Goal: Communication & Community: Answer question/provide support

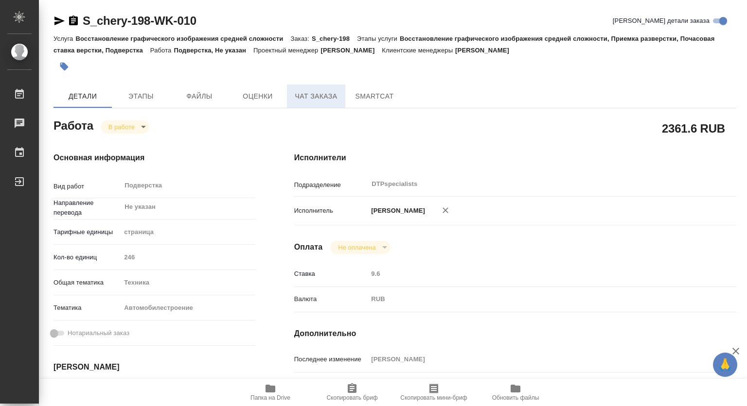
click at [323, 90] on span "Чат заказа" at bounding box center [316, 96] width 47 height 12
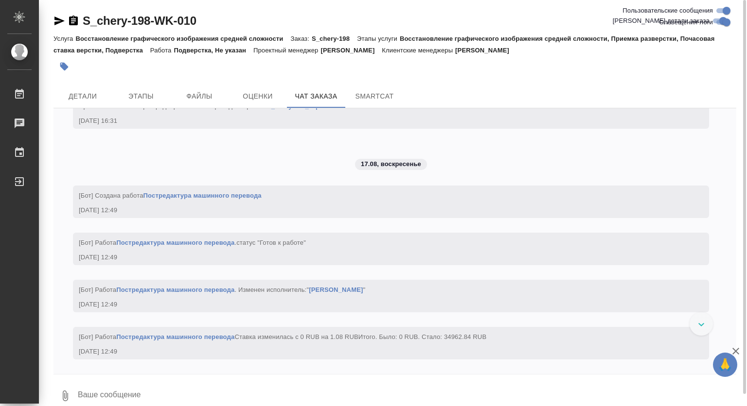
scroll to position [12772, 0]
click at [95, 95] on span "Детали" at bounding box center [82, 96] width 47 height 12
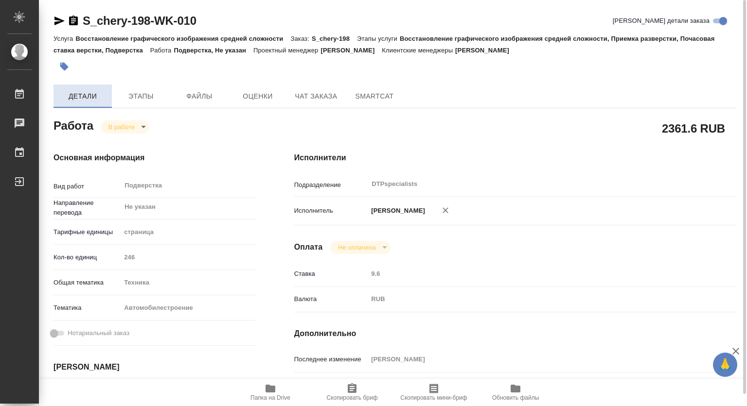
type textarea "x"
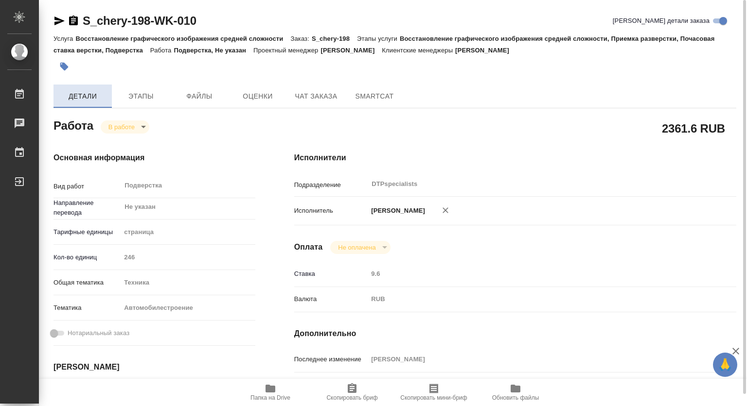
type textarea "x"
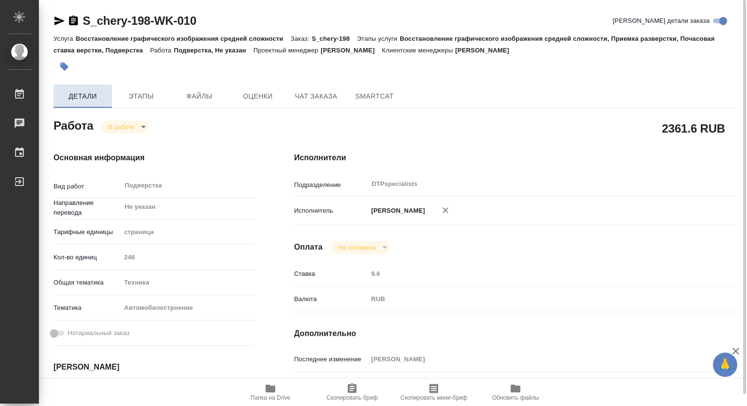
type textarea "x"
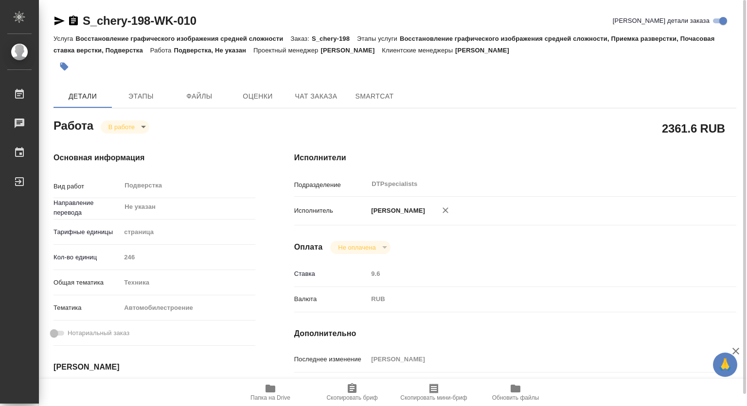
type textarea "x"
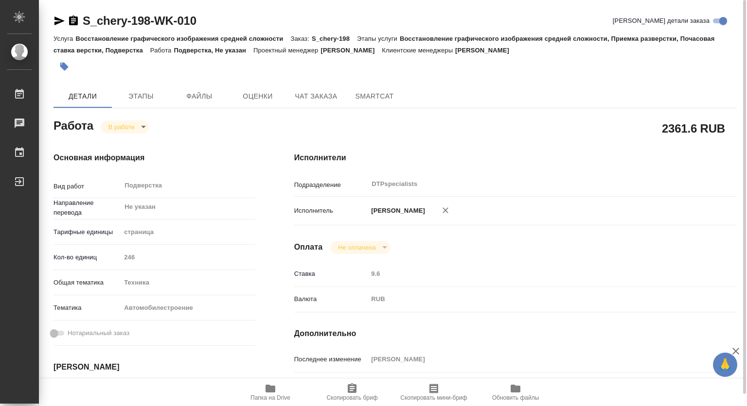
scroll to position [146, 0]
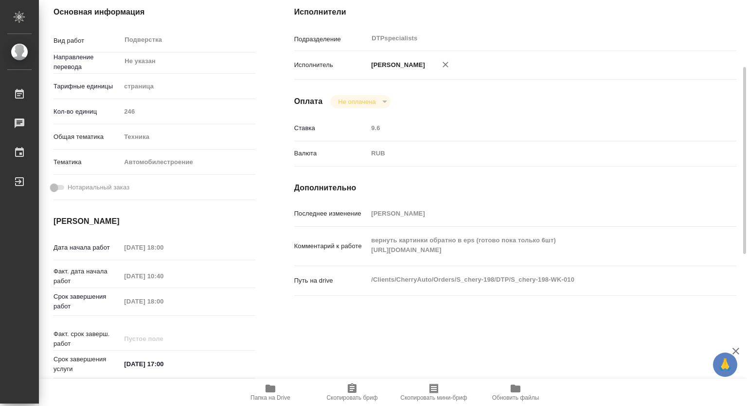
click at [365, 252] on div "Комментарий к работе вернуть картинки обратно в eps (готово пока только 6шт) ht…" at bounding box center [515, 246] width 442 height 31
type textarea "x"
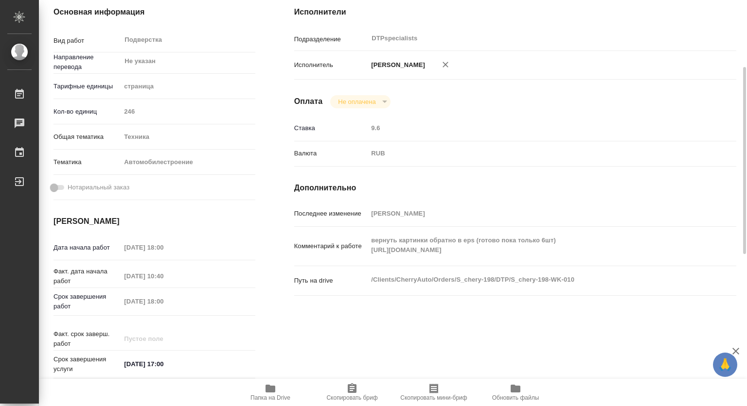
type textarea "x"
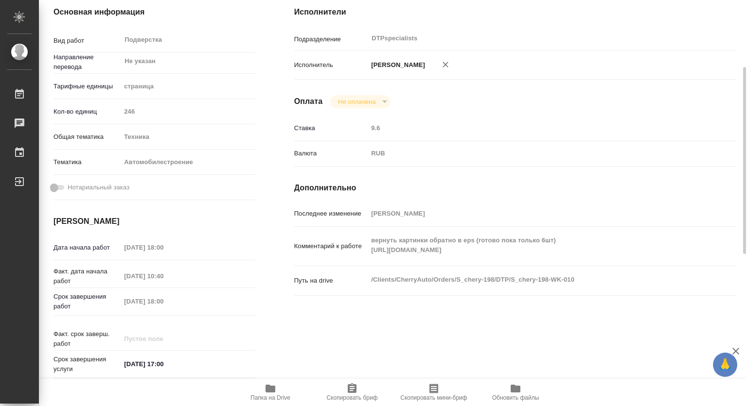
type textarea "x"
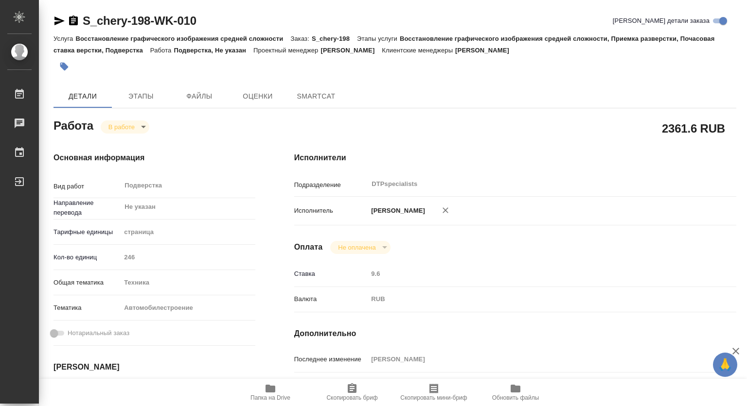
type textarea "x"
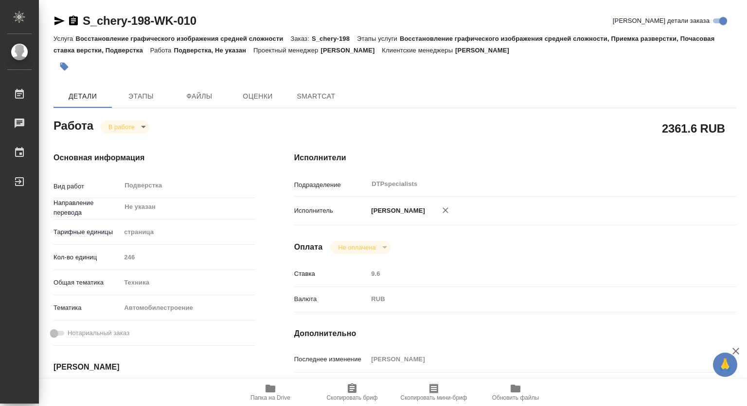
type textarea "x"
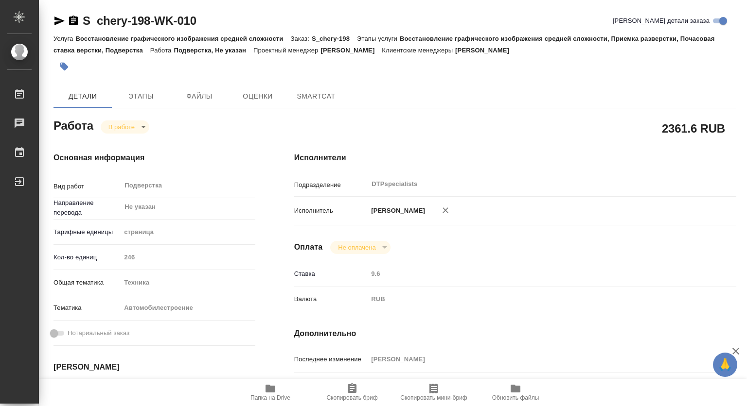
type textarea "x"
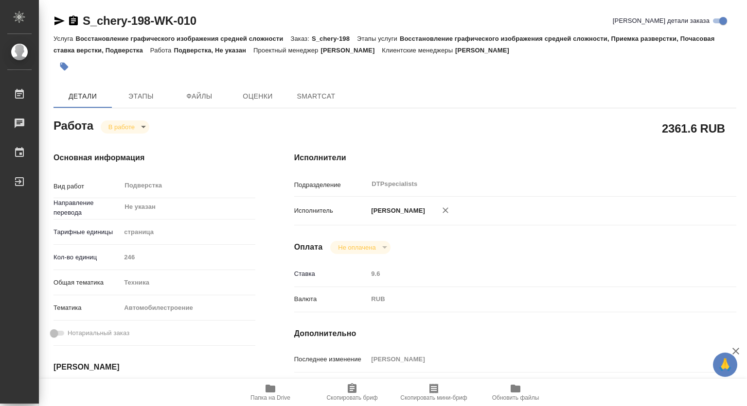
type textarea "x"
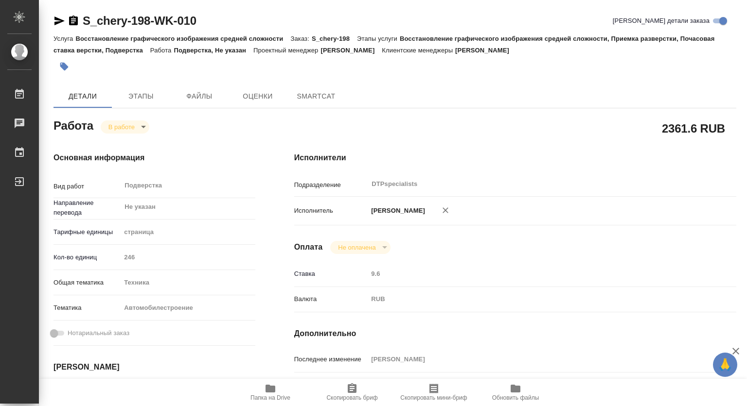
type textarea "x"
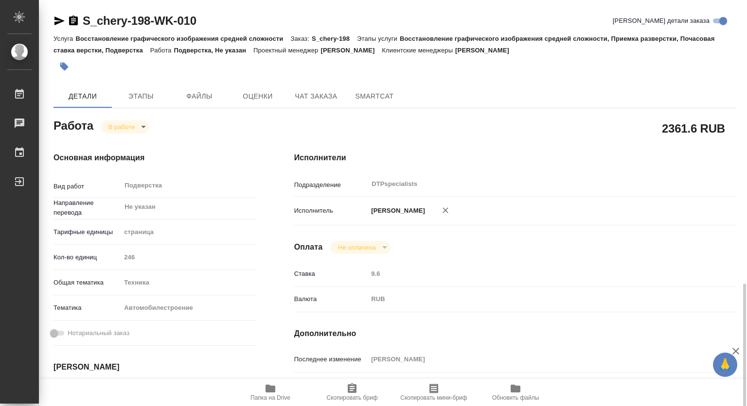
scroll to position [194, 0]
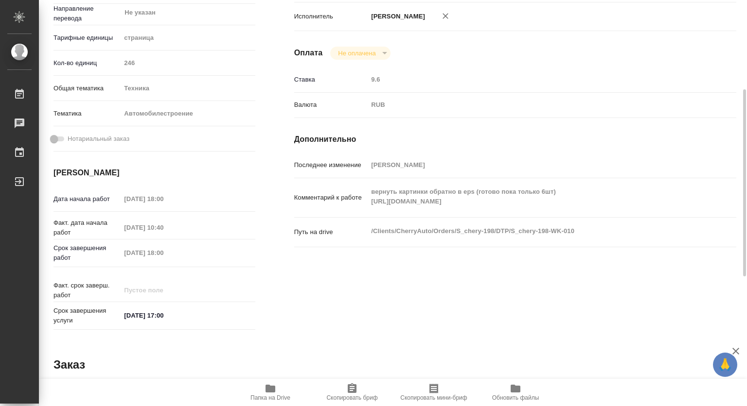
type textarea "x"
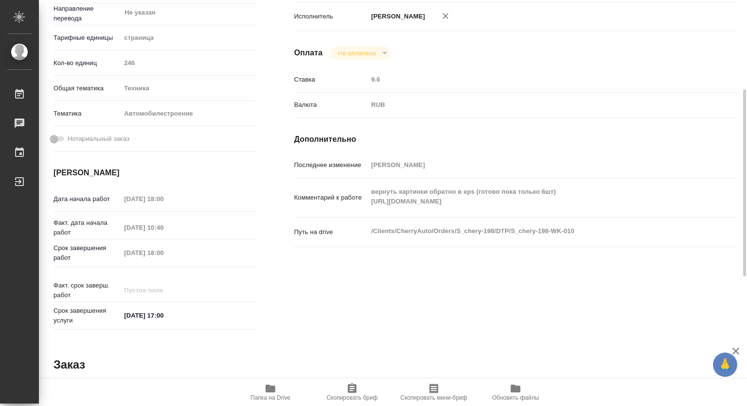
scroll to position [0, 0]
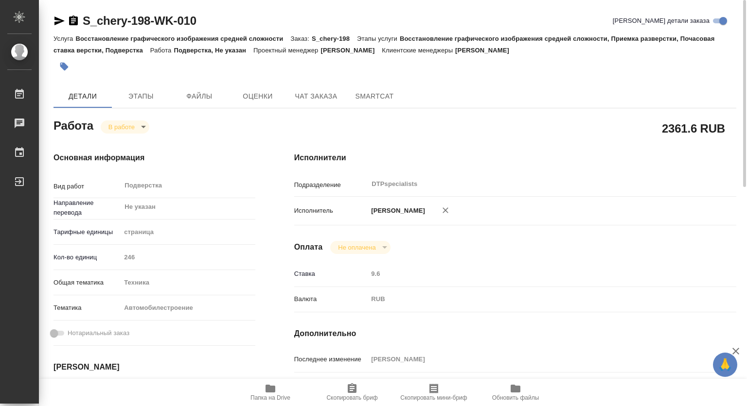
type textarea "x"
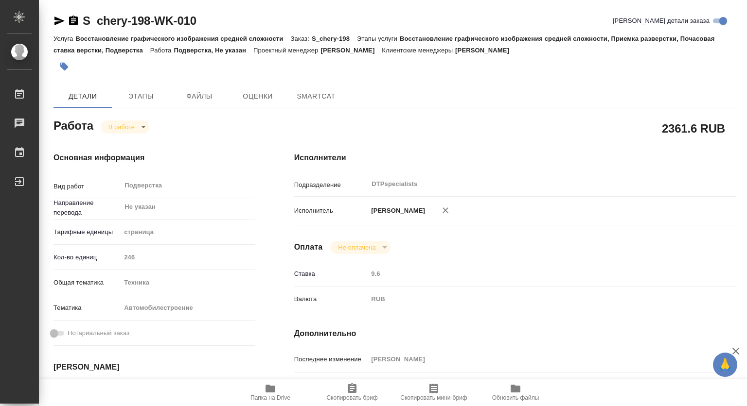
type textarea "x"
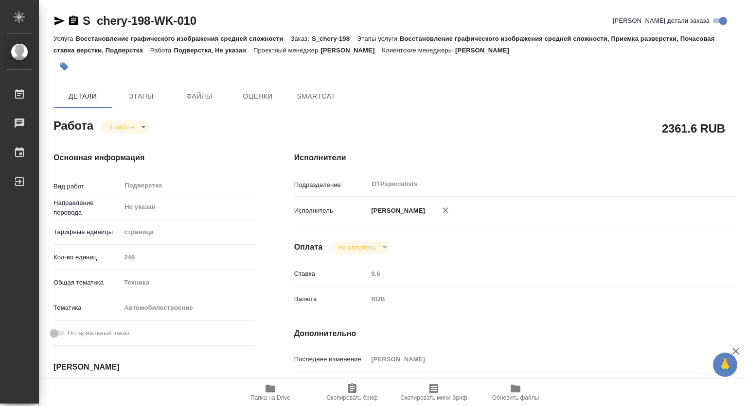
type textarea "x"
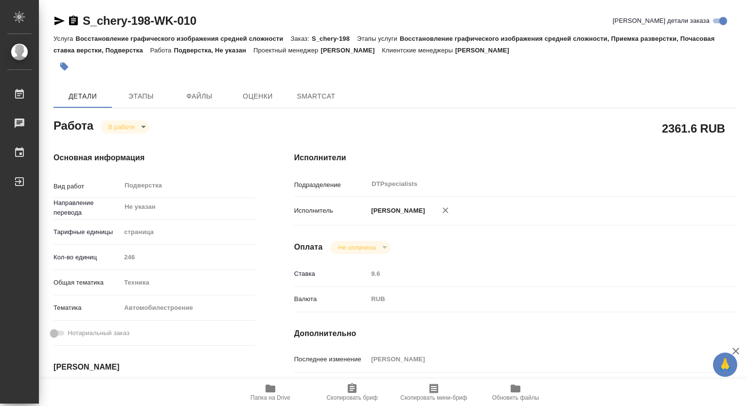
type textarea "x"
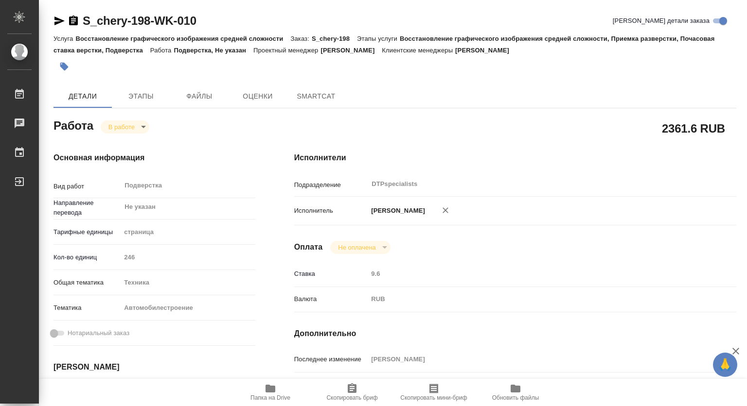
scroll to position [146, 0]
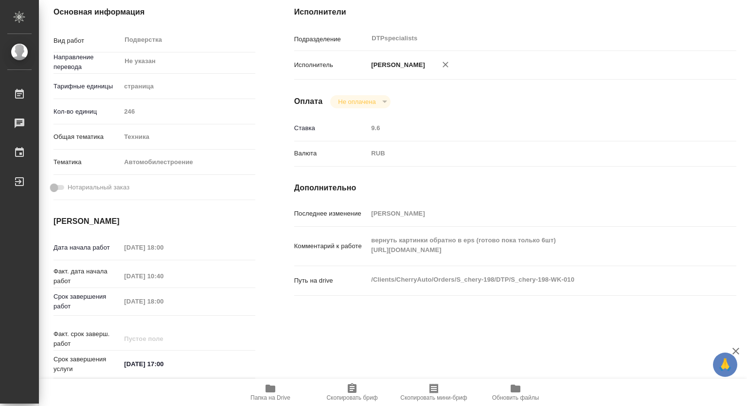
type textarea "x"
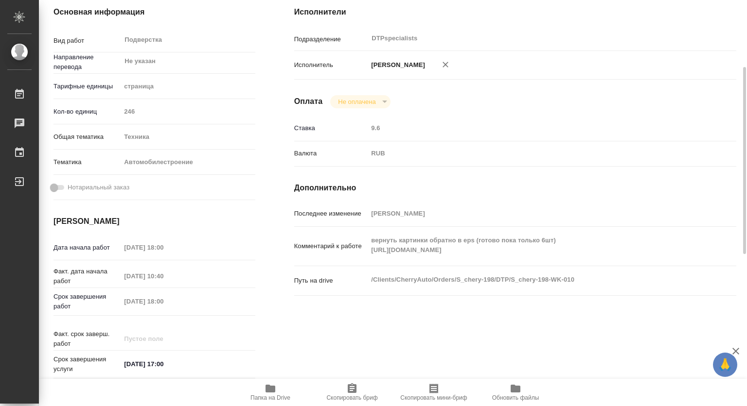
type textarea "x"
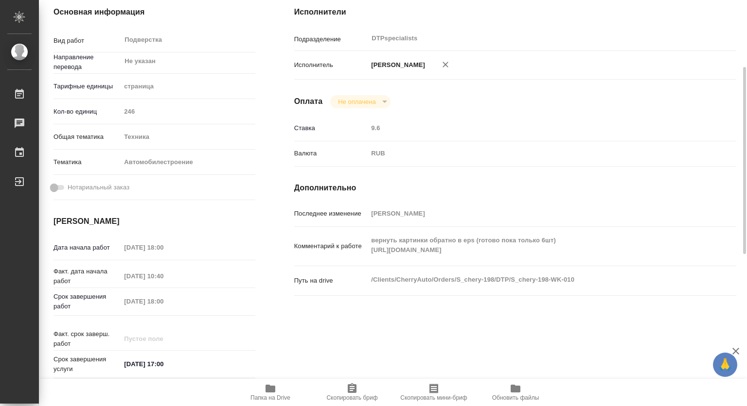
type textarea "x"
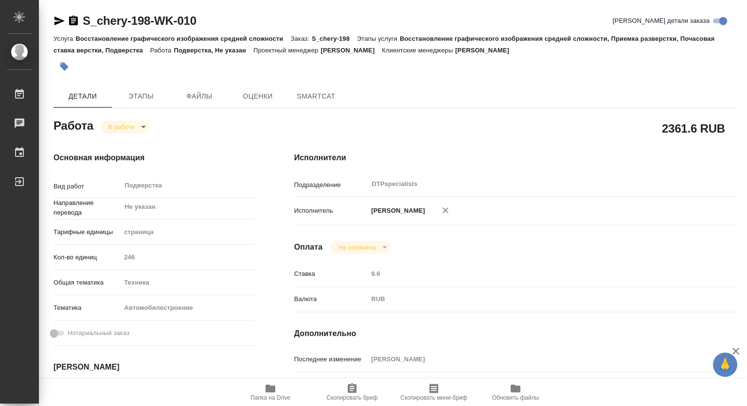
type textarea "x"
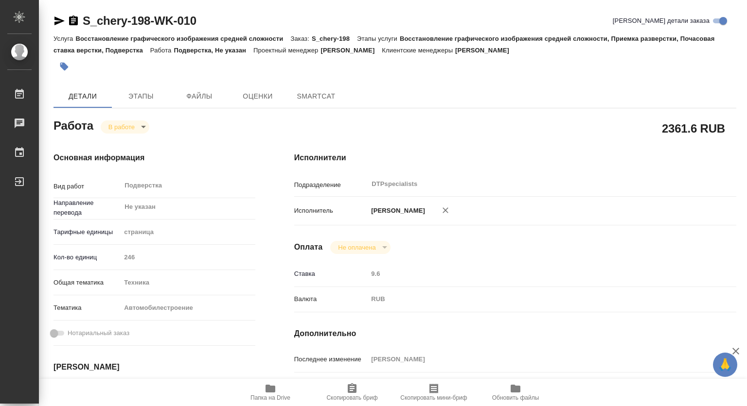
type textarea "x"
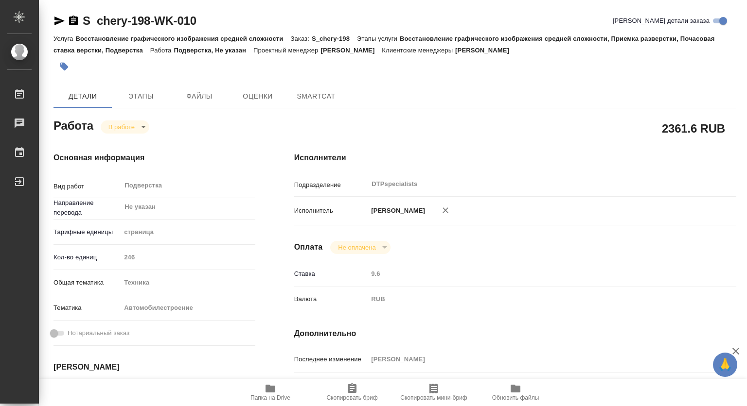
type textarea "x"
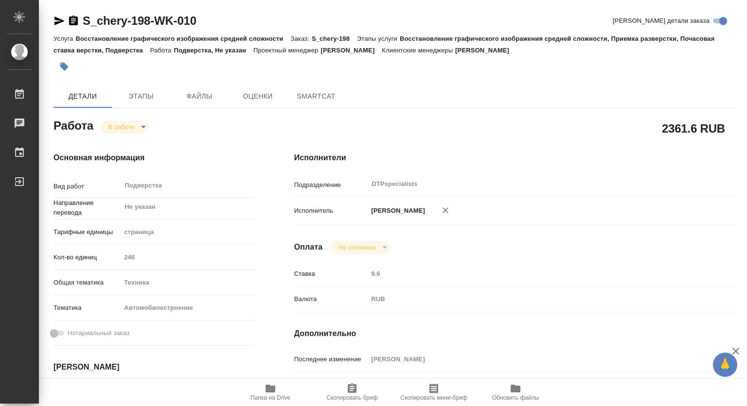
type textarea "x"
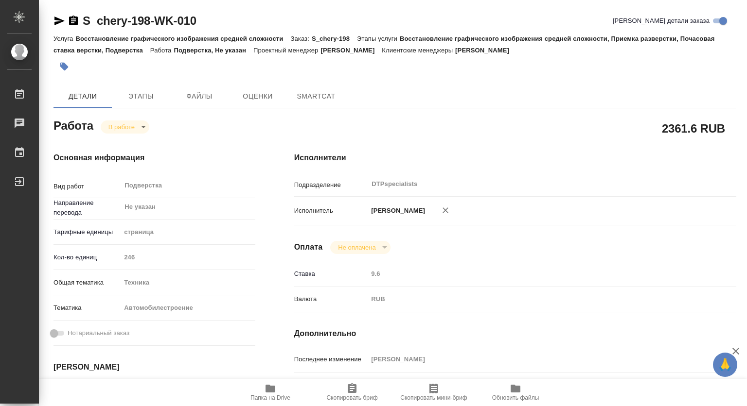
type textarea "x"
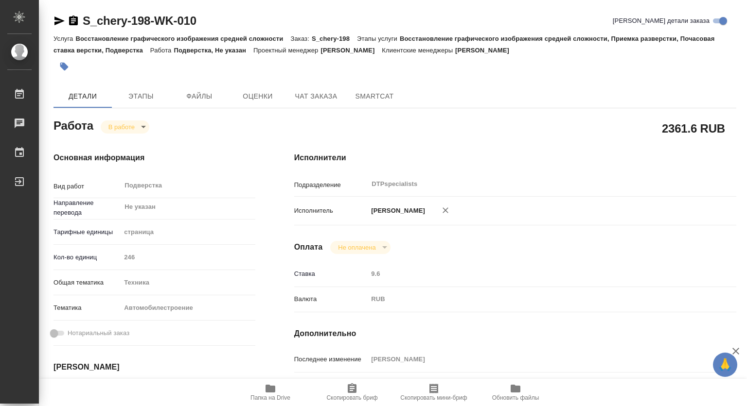
scroll to position [194, 0]
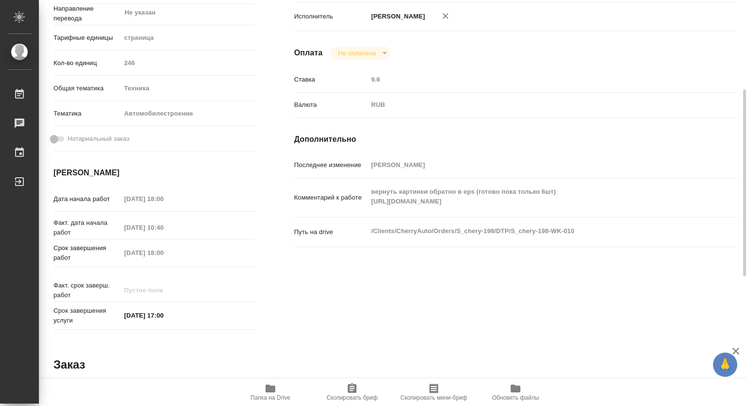
type textarea "x"
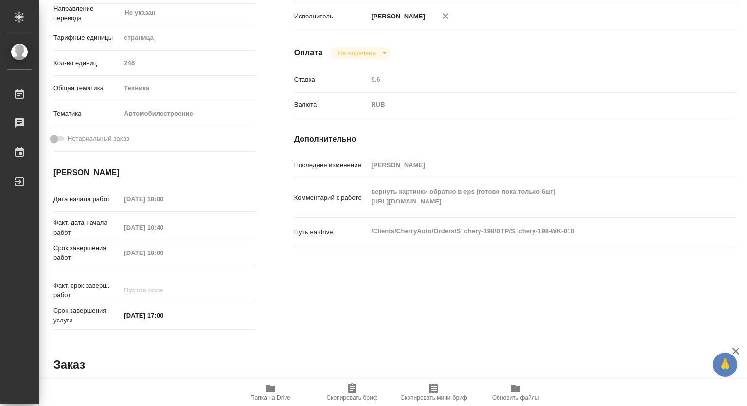
scroll to position [0, 0]
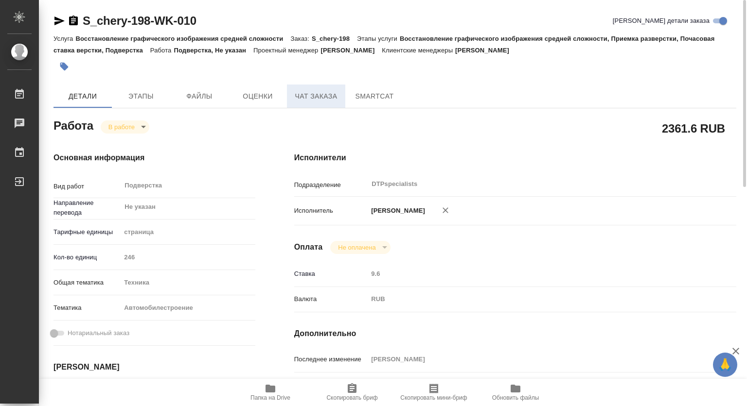
type textarea "x"
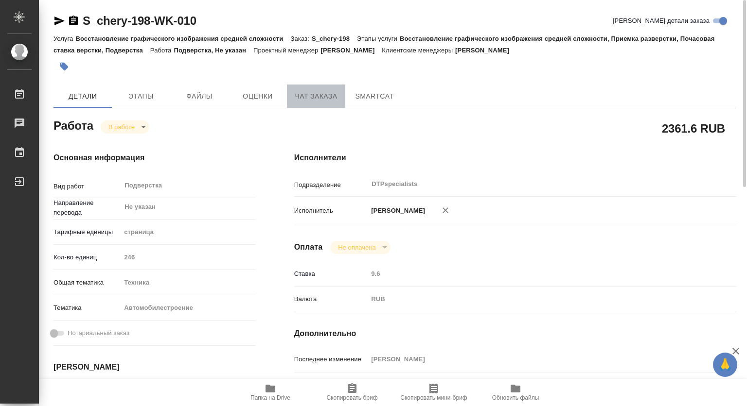
click at [297, 95] on span "Чат заказа" at bounding box center [316, 96] width 47 height 12
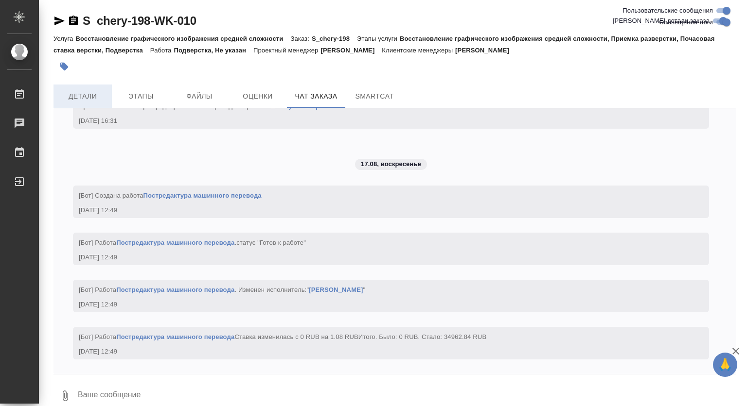
scroll to position [12772, 0]
click at [79, 95] on span "Детали" at bounding box center [82, 96] width 47 height 12
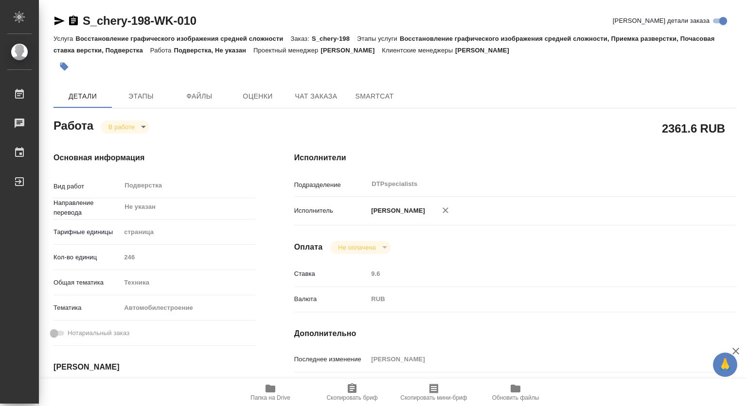
type textarea "x"
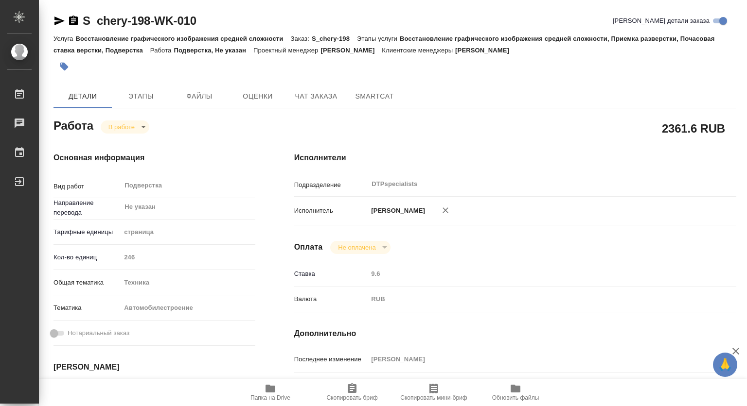
type textarea "x"
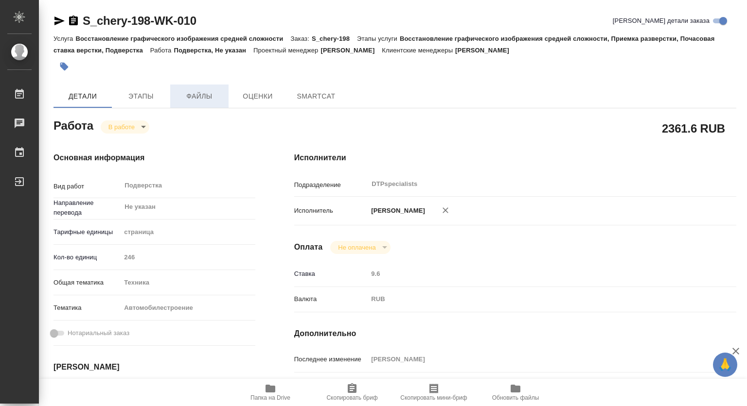
type textarea "x"
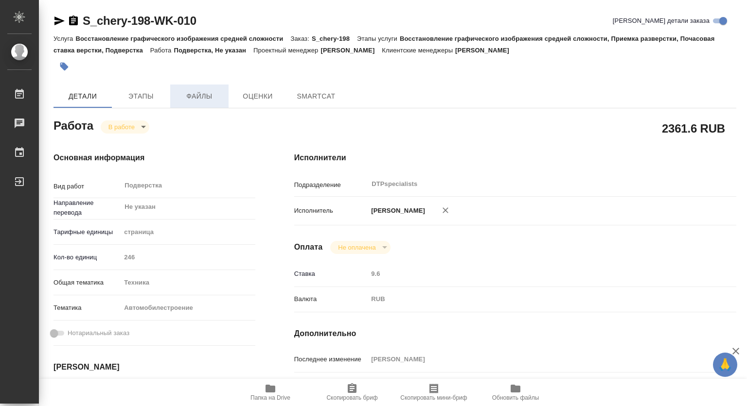
type textarea "x"
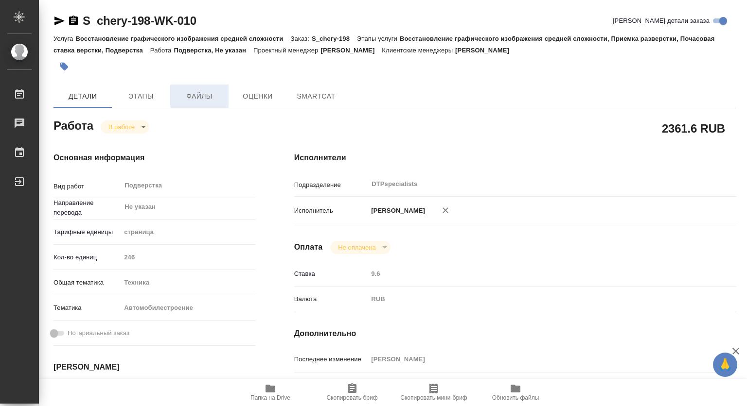
type textarea "x"
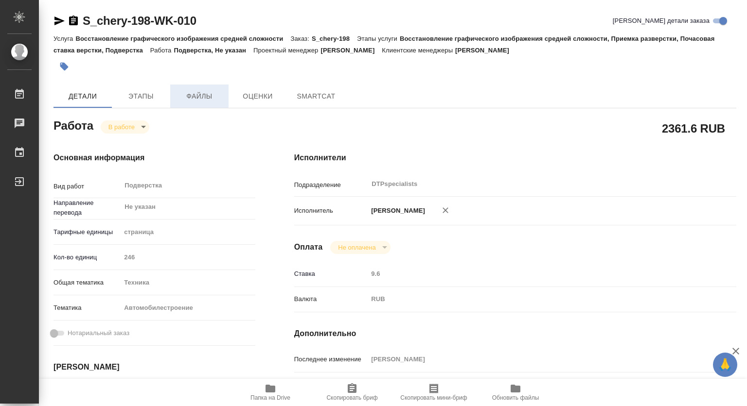
type textarea "x"
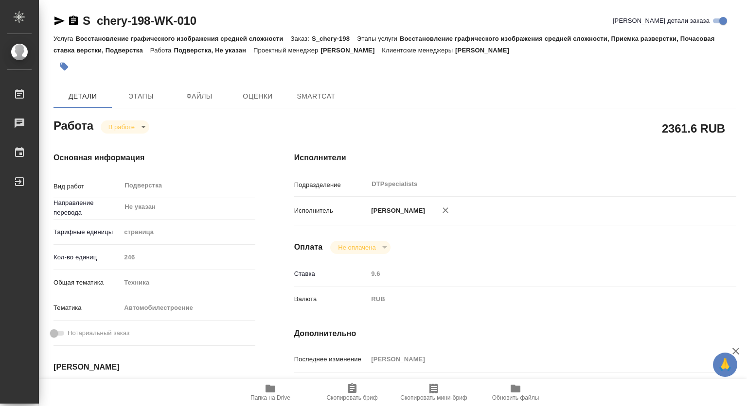
type textarea "x"
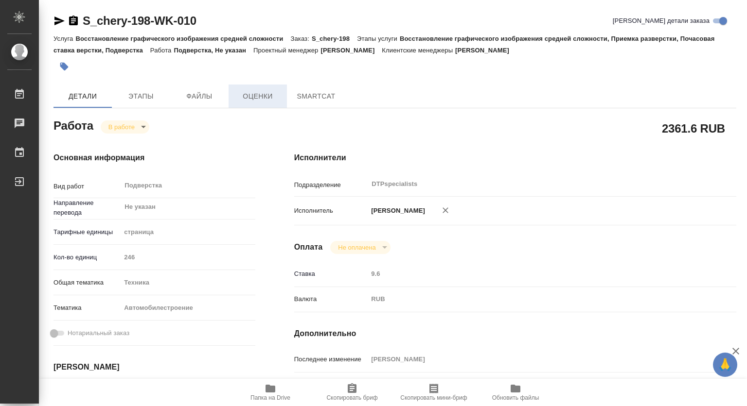
type textarea "x"
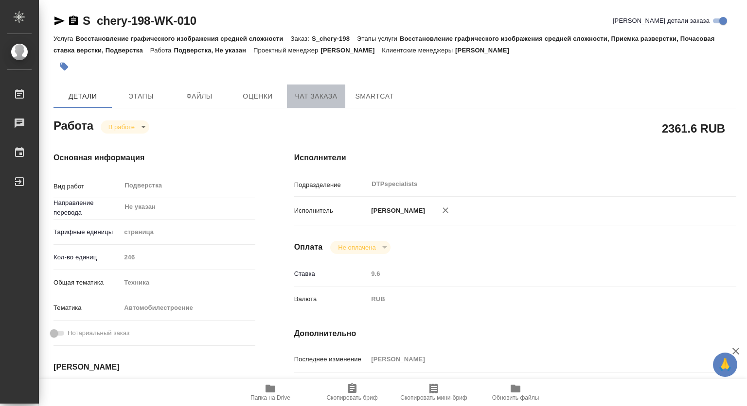
click at [305, 91] on span "Чат заказа" at bounding box center [316, 96] width 47 height 12
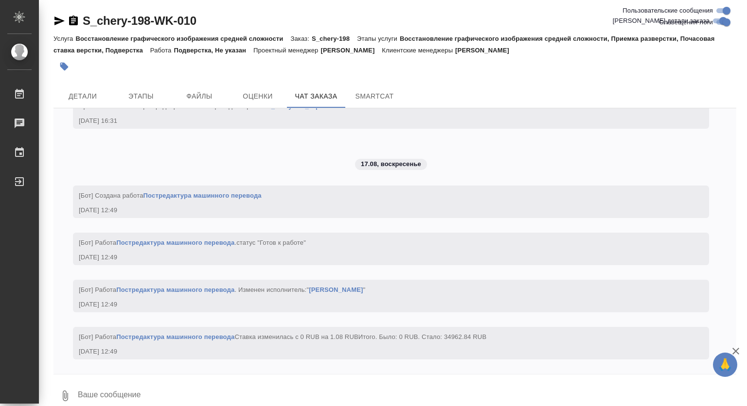
scroll to position [12772, 0]
click at [87, 91] on span "Детали" at bounding box center [82, 96] width 47 height 12
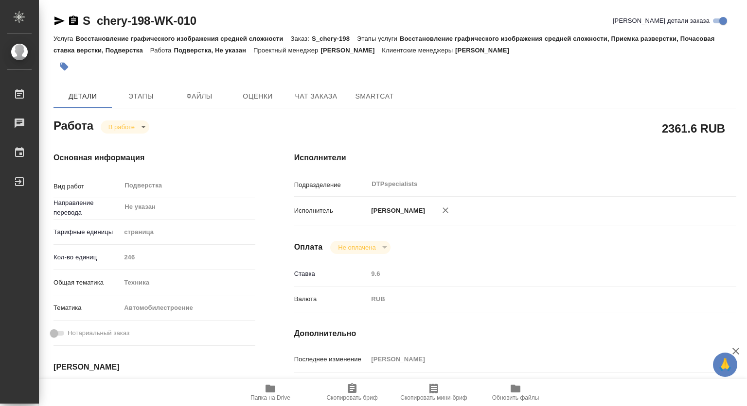
type textarea "x"
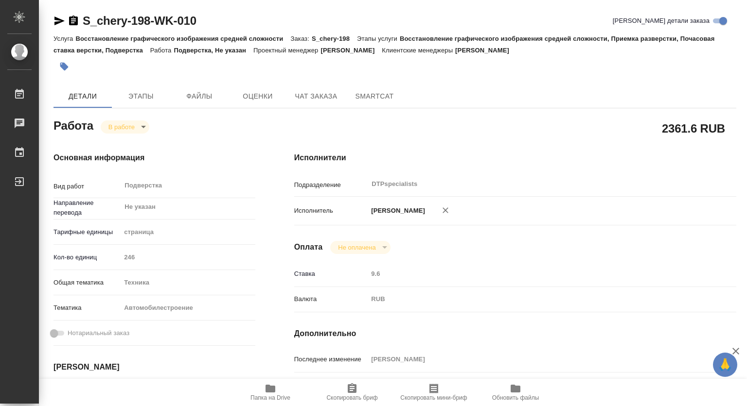
type textarea "x"
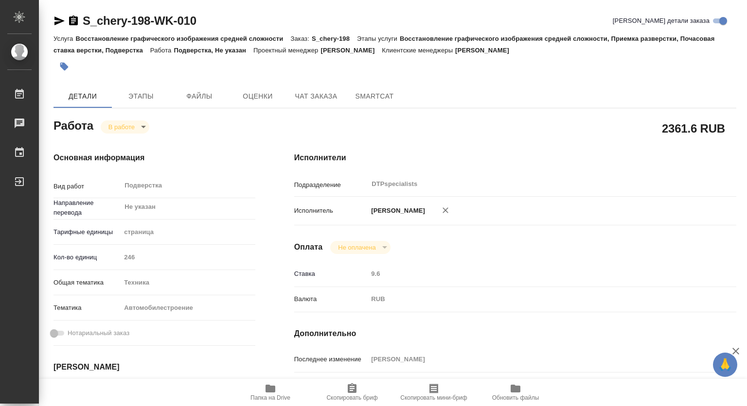
type textarea "x"
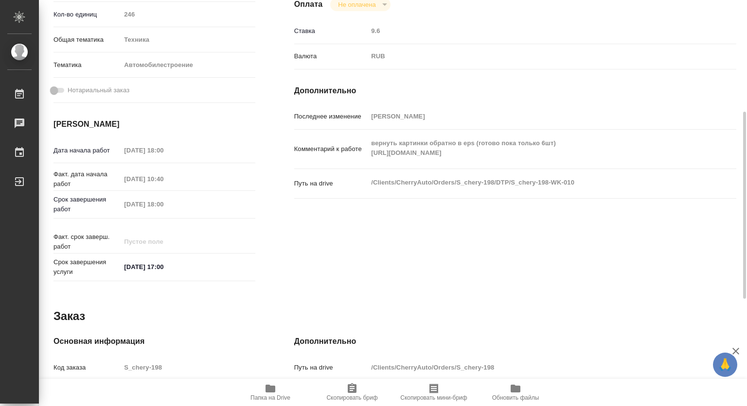
type textarea "x"
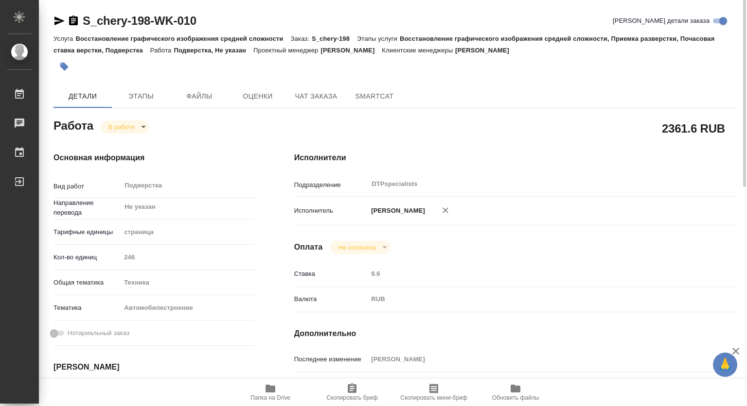
click at [273, 387] on icon "button" at bounding box center [270, 389] width 10 height 8
click at [263, 389] on span "Папка на Drive" at bounding box center [270, 392] width 70 height 18
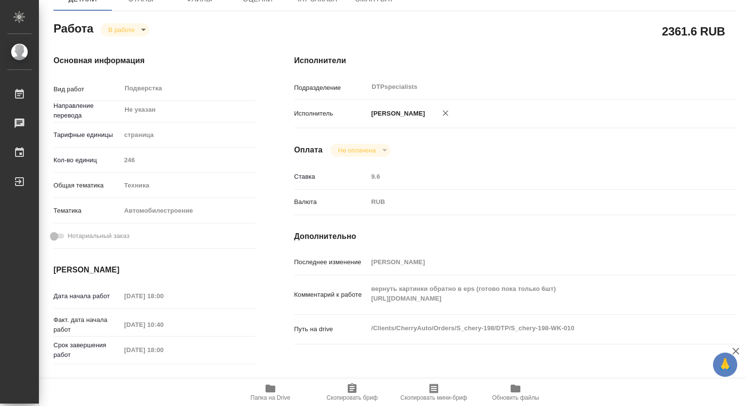
click at [363, 309] on div "Комментарий к работе вернуть картинки обратно в eps (готово пока только 6шт) ht…" at bounding box center [515, 294] width 442 height 31
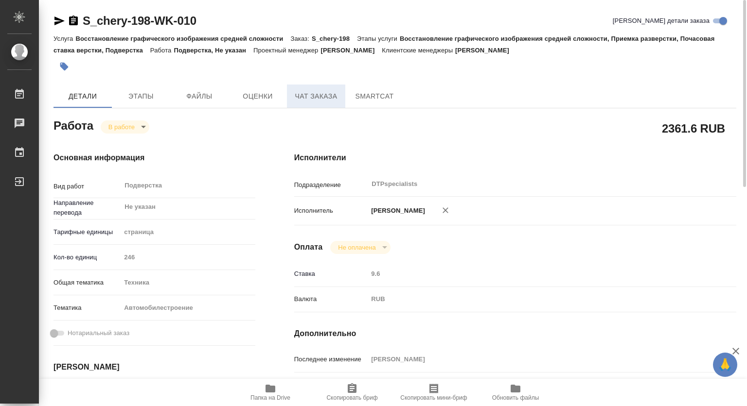
click at [312, 91] on span "Чат заказа" at bounding box center [316, 96] width 47 height 12
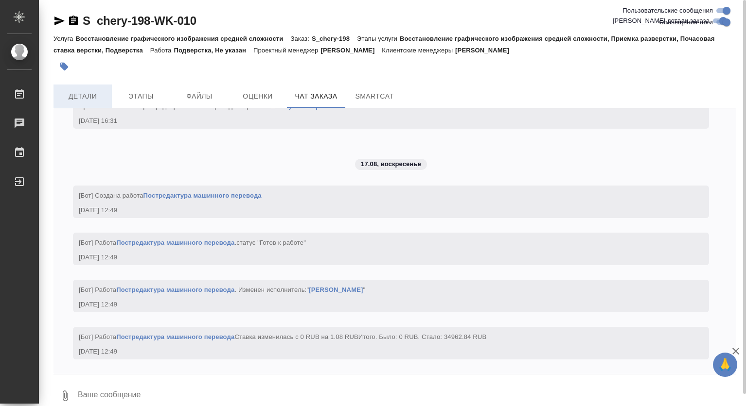
click at [90, 93] on span "Детали" at bounding box center [82, 96] width 47 height 12
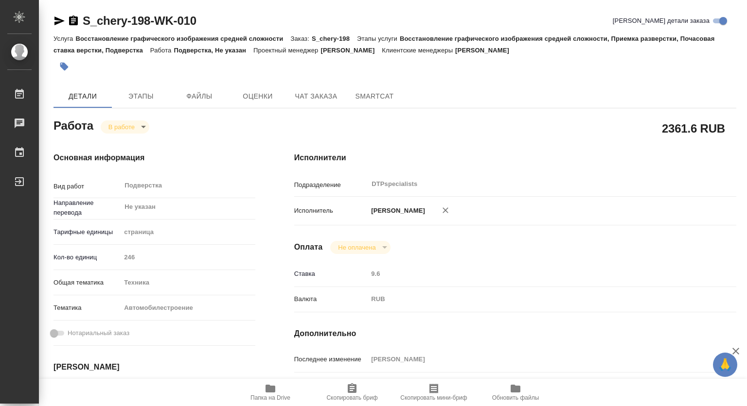
type textarea "x"
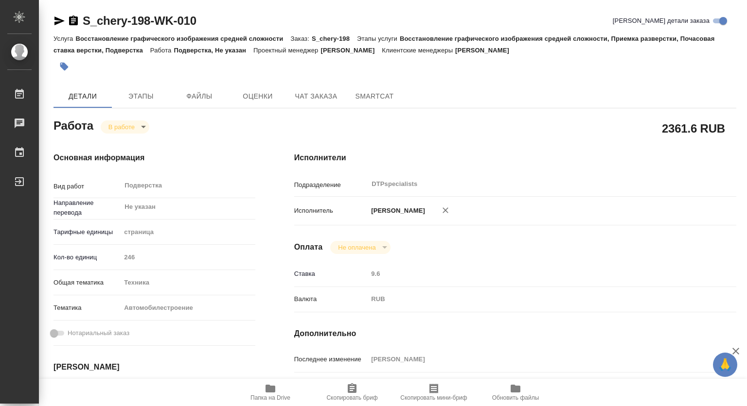
type textarea "x"
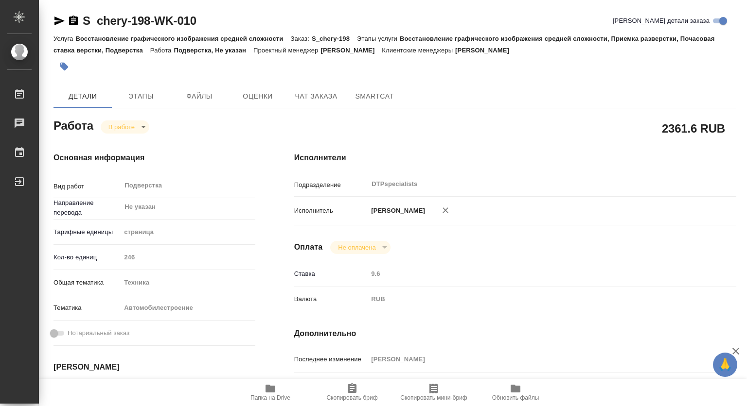
type textarea "x"
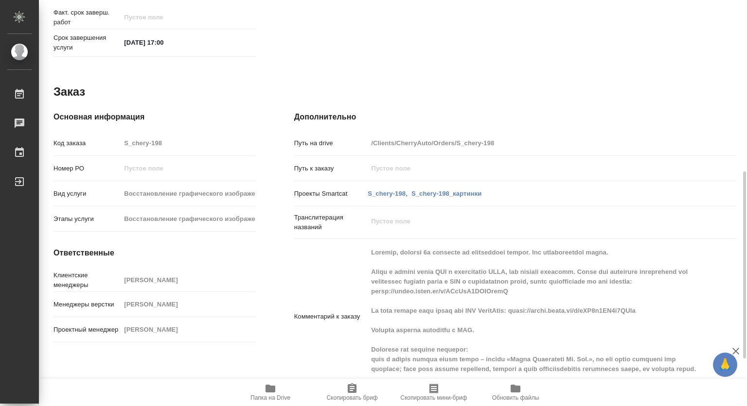
type textarea "x"
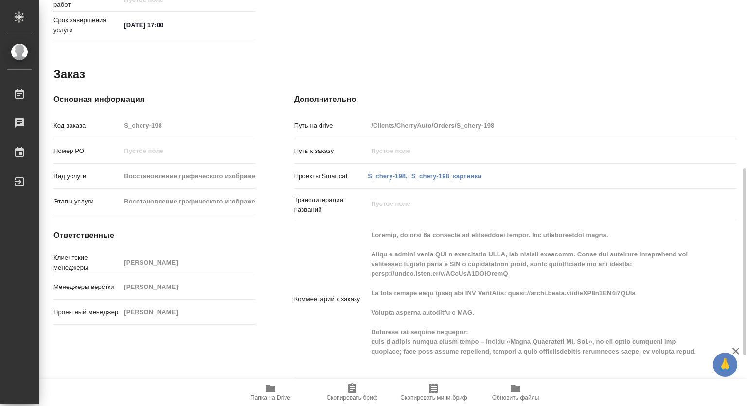
scroll to position [447, 0]
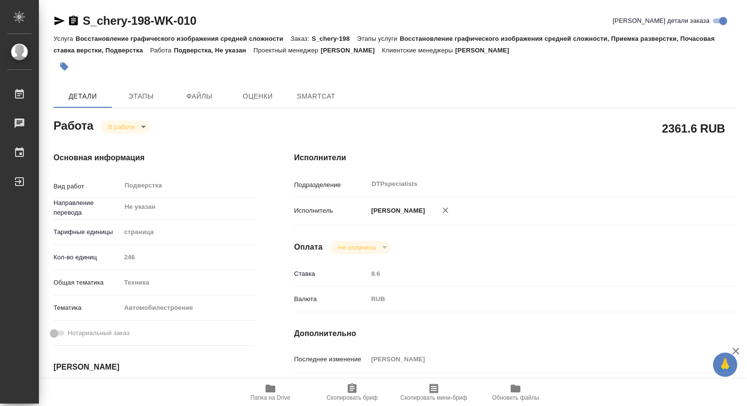
type textarea "x"
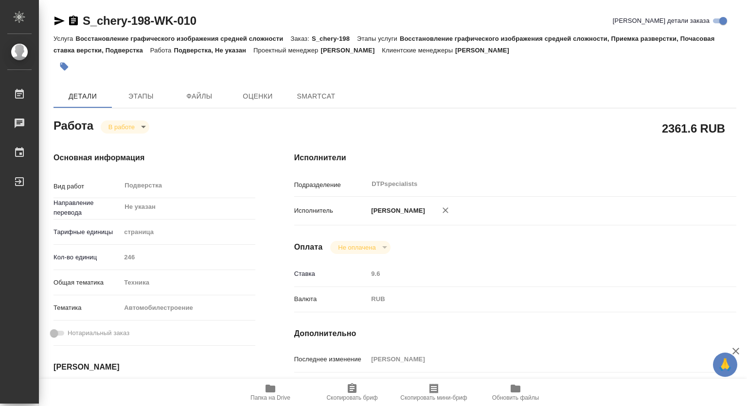
type textarea "x"
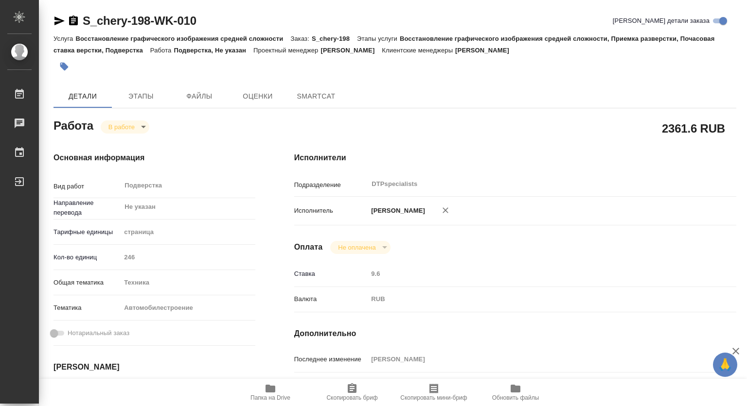
type textarea "x"
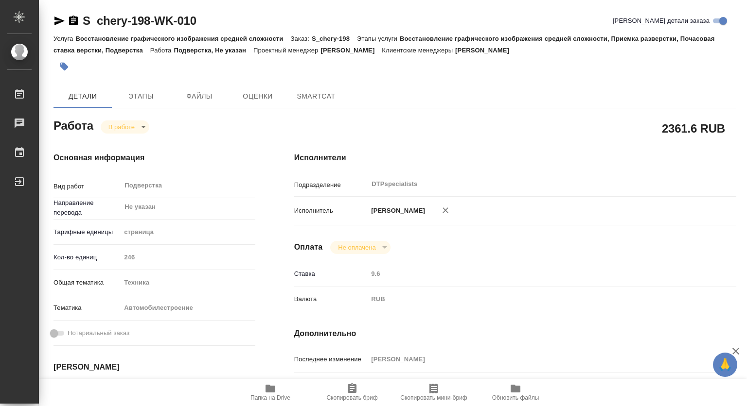
type textarea "x"
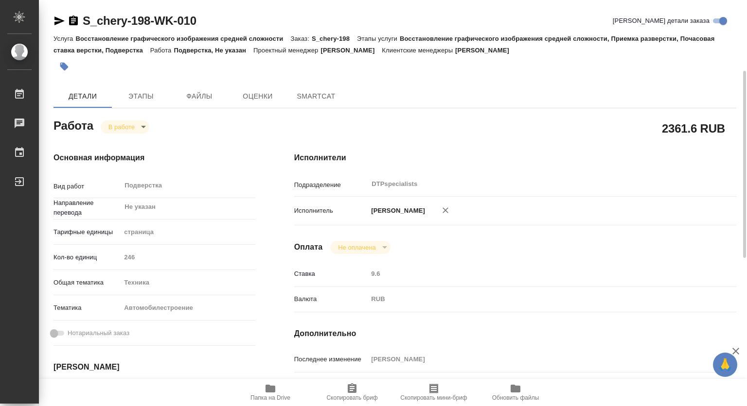
type textarea "x"
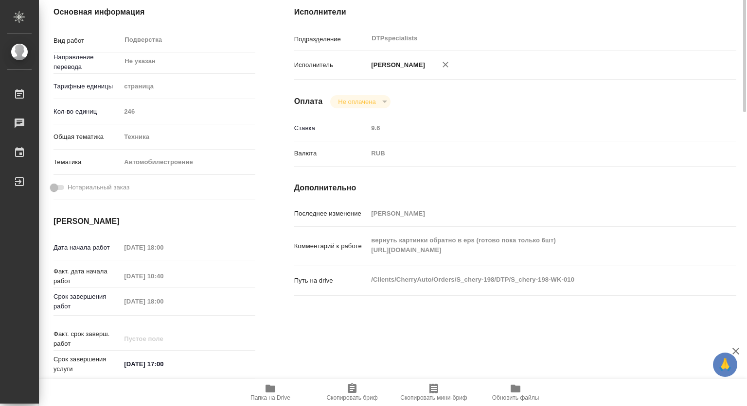
scroll to position [194, 0]
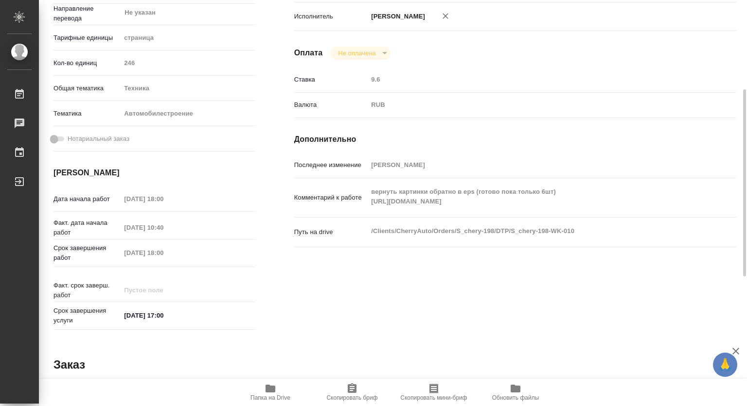
type textarea "x"
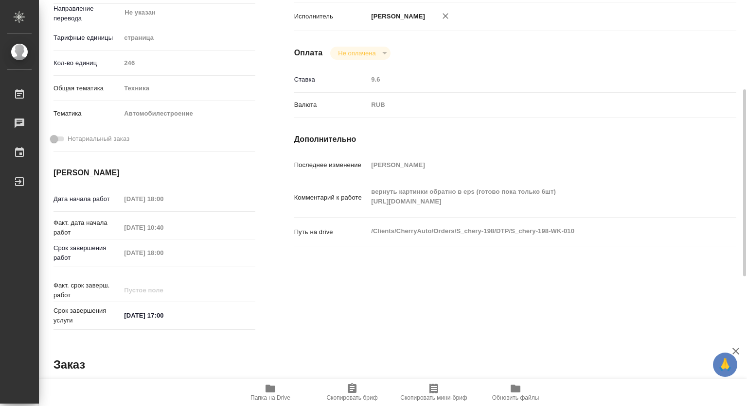
type textarea "x"
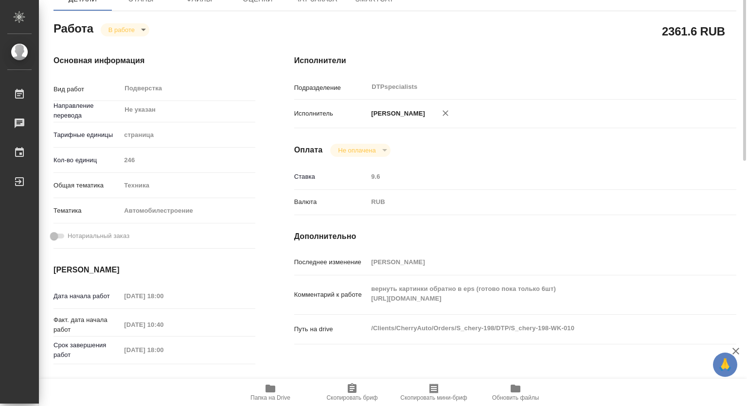
scroll to position [49, 0]
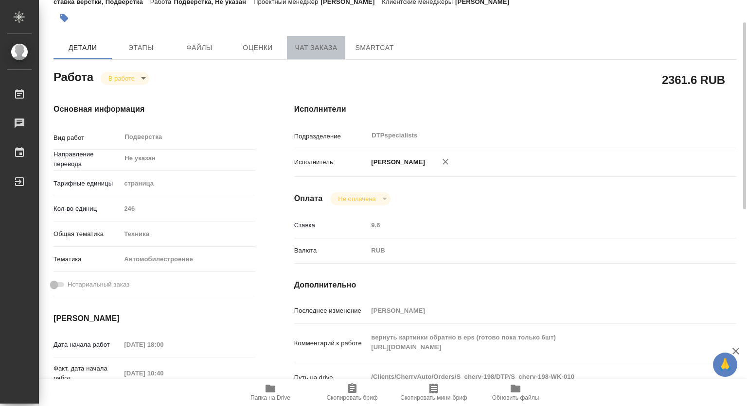
click at [307, 43] on span "Чат заказа" at bounding box center [316, 48] width 47 height 12
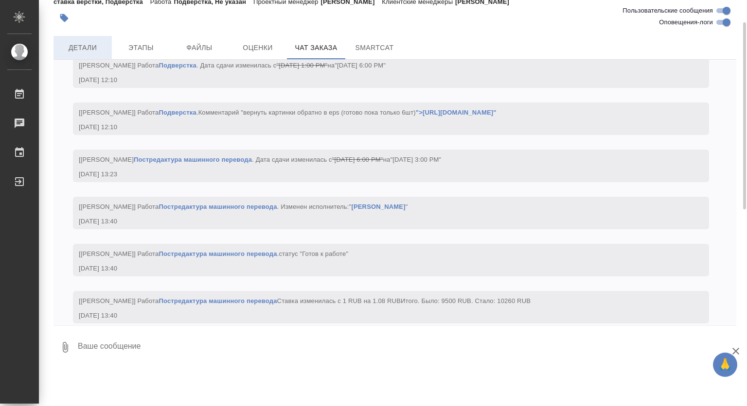
scroll to position [12619, 0]
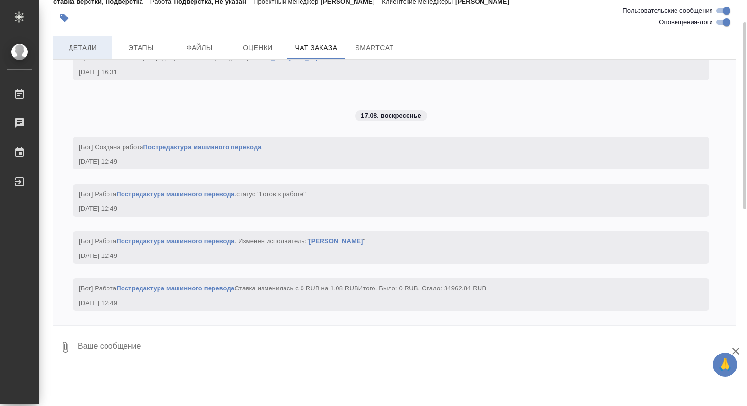
click at [93, 43] on span "Детали" at bounding box center [82, 48] width 47 height 12
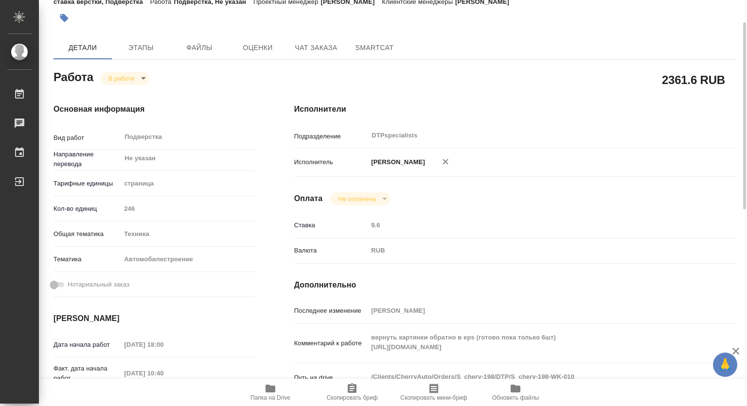
type textarea "x"
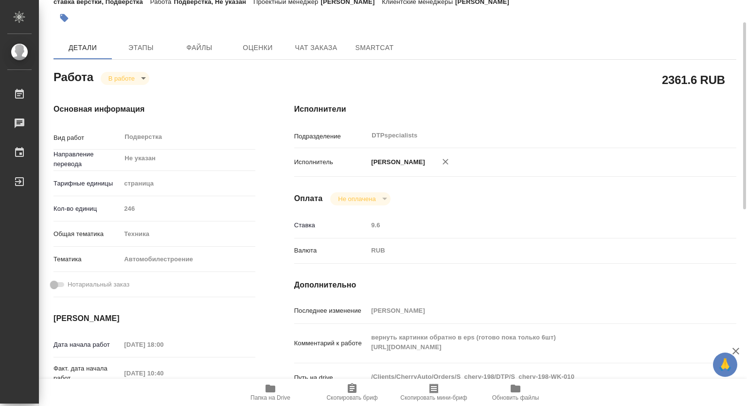
type textarea "x"
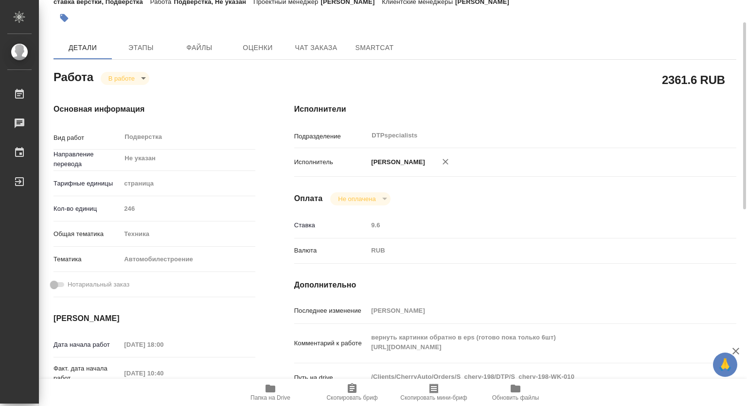
type textarea "x"
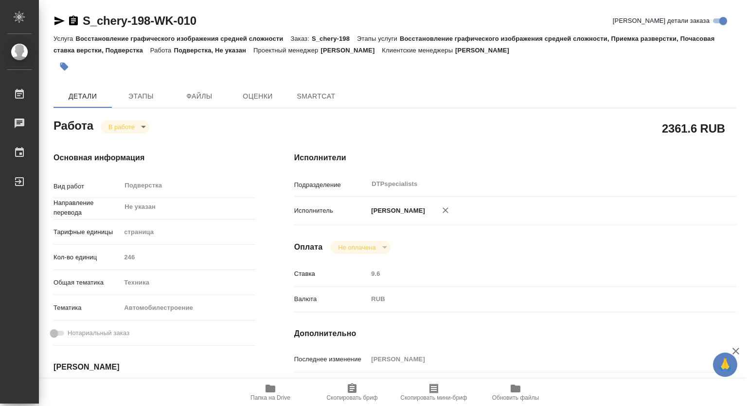
type textarea "x"
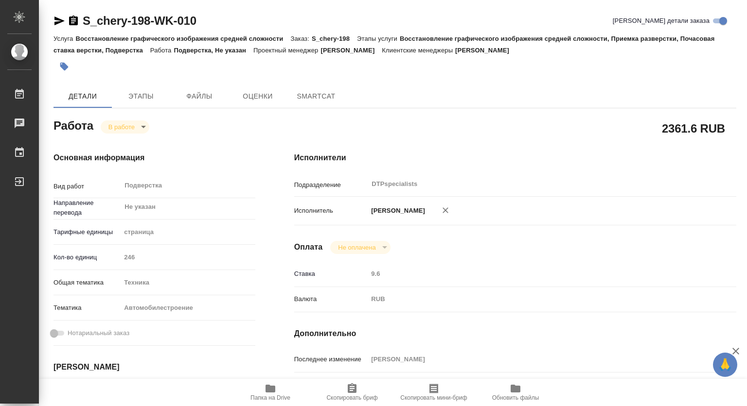
type textarea "x"
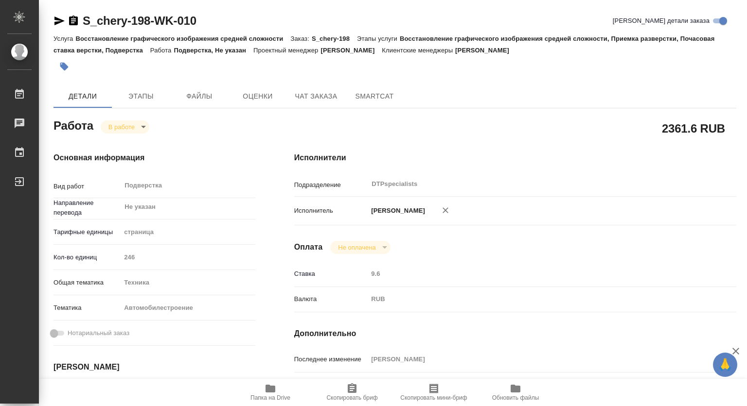
type textarea "x"
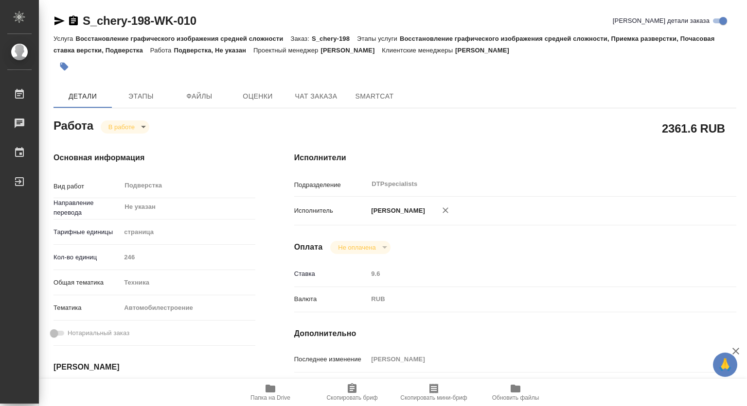
type textarea "x"
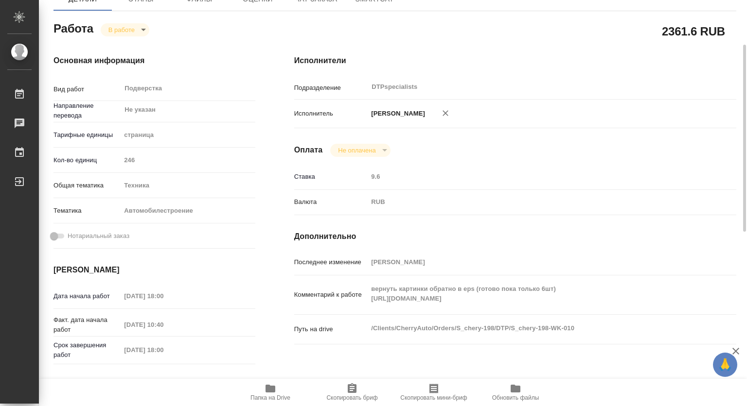
scroll to position [146, 0]
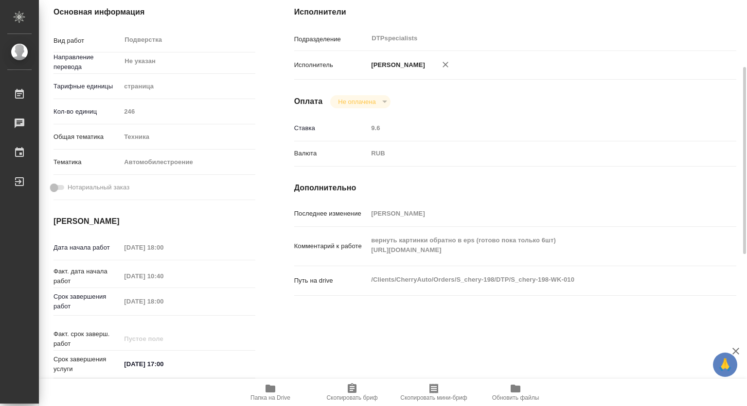
click at [272, 391] on icon "button" at bounding box center [270, 389] width 10 height 8
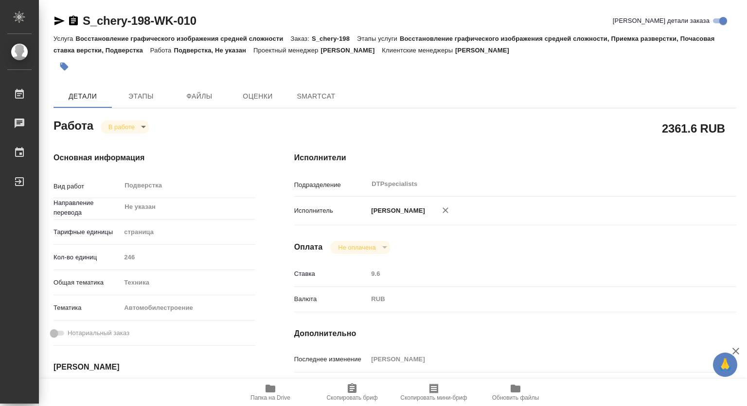
type textarea "x"
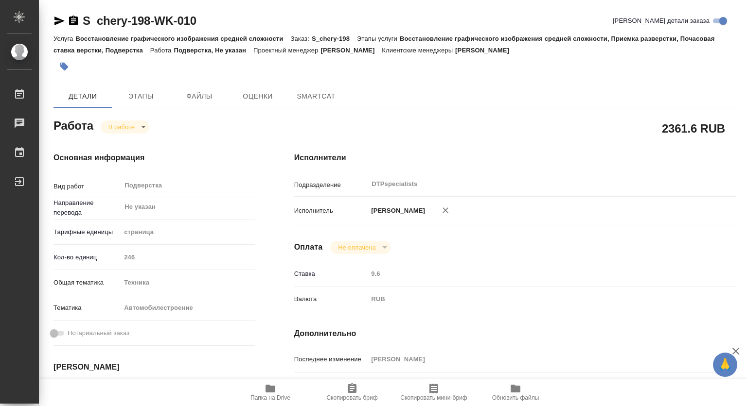
type textarea "x"
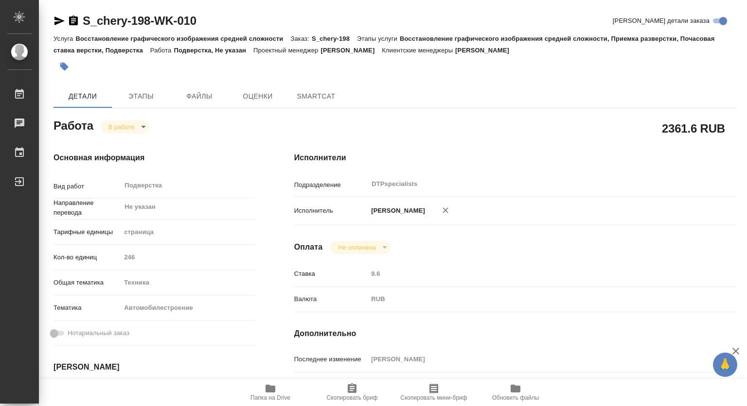
type textarea "x"
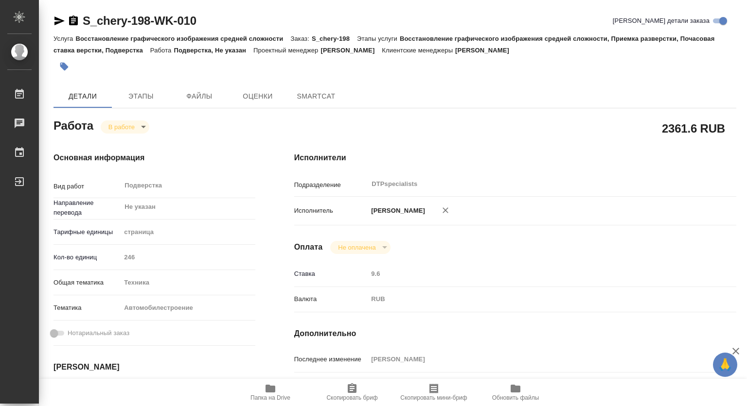
type textarea "x"
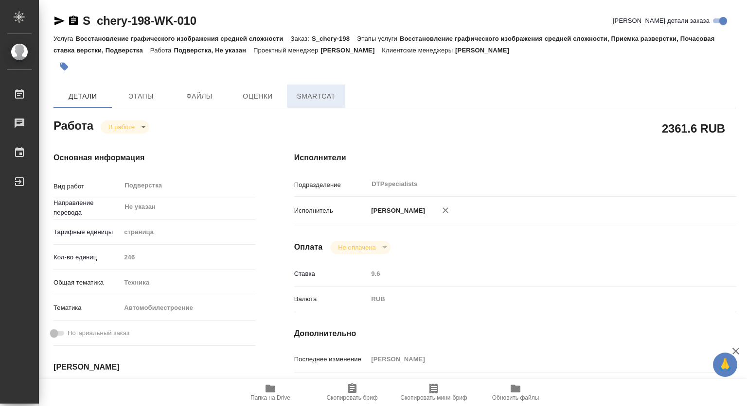
type textarea "x"
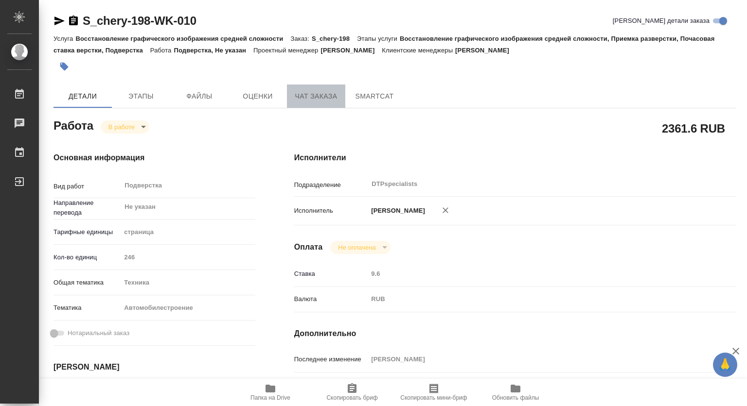
click at [306, 98] on span "Чат заказа" at bounding box center [316, 96] width 47 height 12
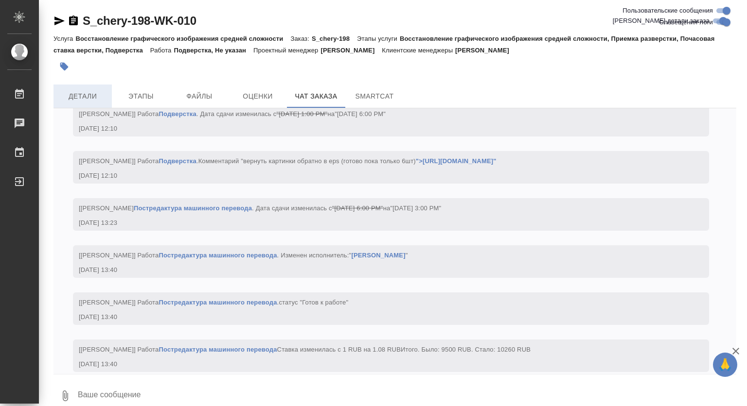
click at [90, 96] on span "Детали" at bounding box center [82, 96] width 47 height 12
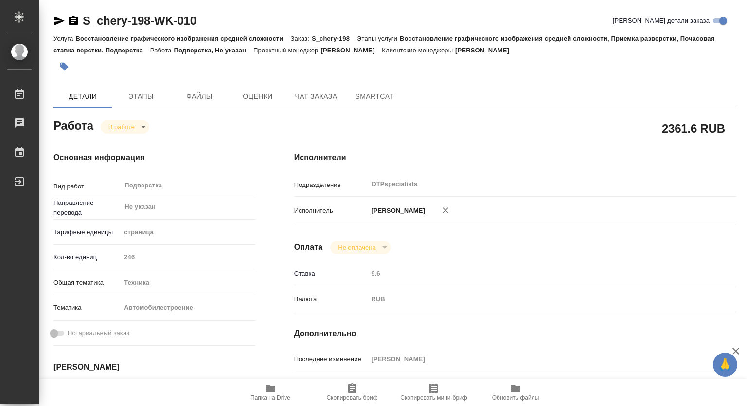
type textarea "x"
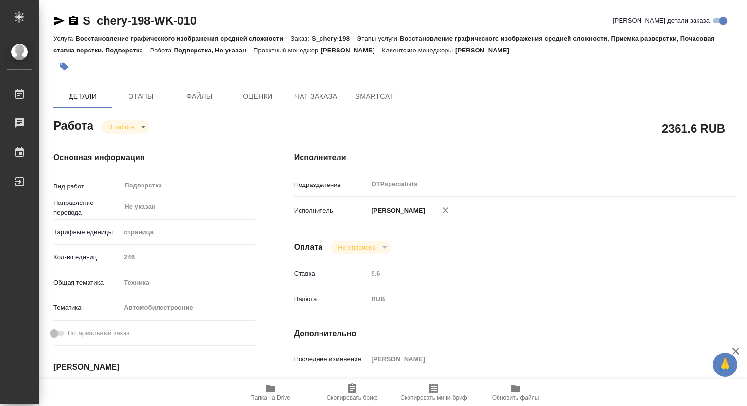
type textarea "x"
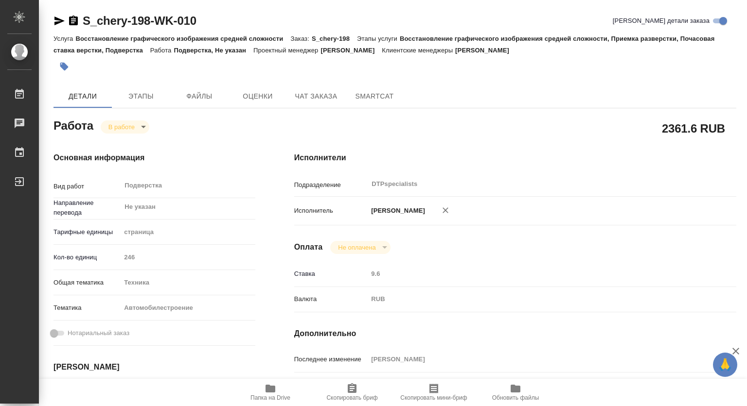
type textarea "x"
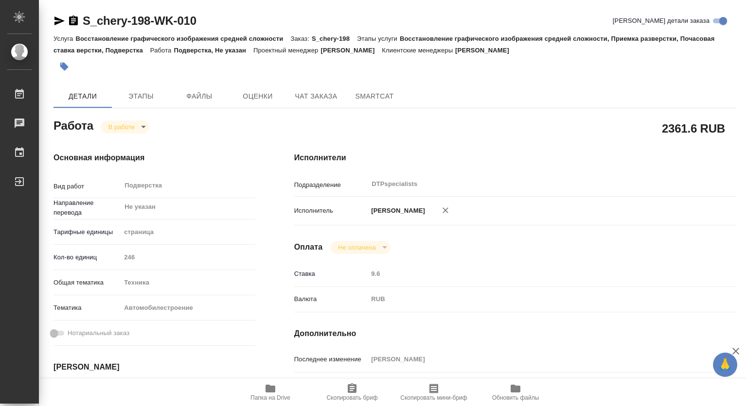
type textarea "x"
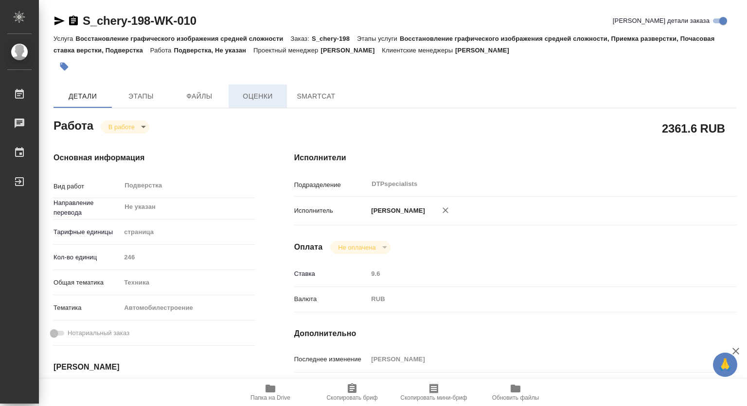
type textarea "x"
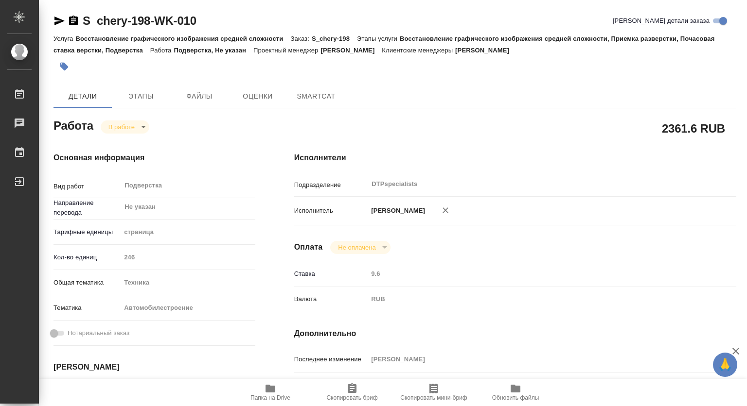
type textarea "x"
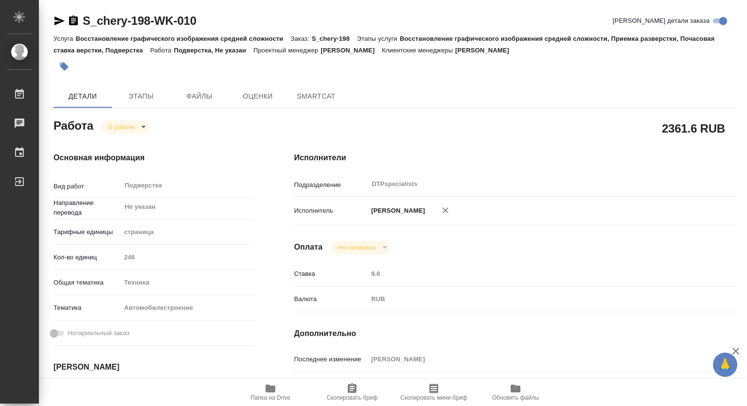
type textarea "x"
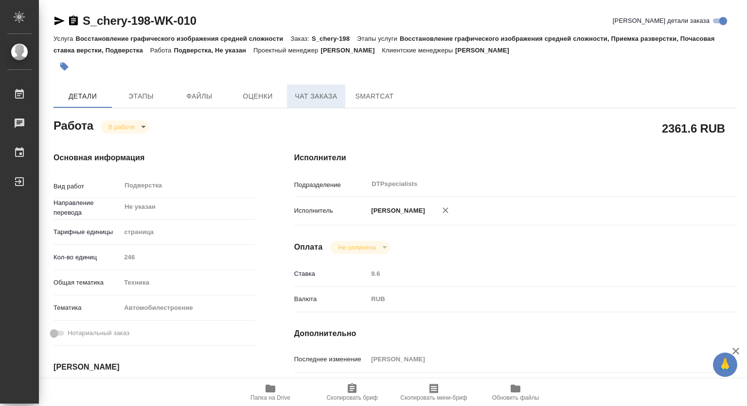
click at [321, 97] on span "Чат заказа" at bounding box center [316, 96] width 47 height 12
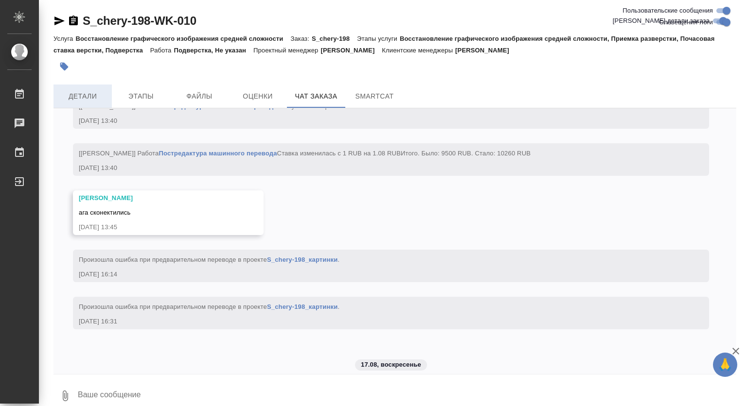
scroll to position [12578, 0]
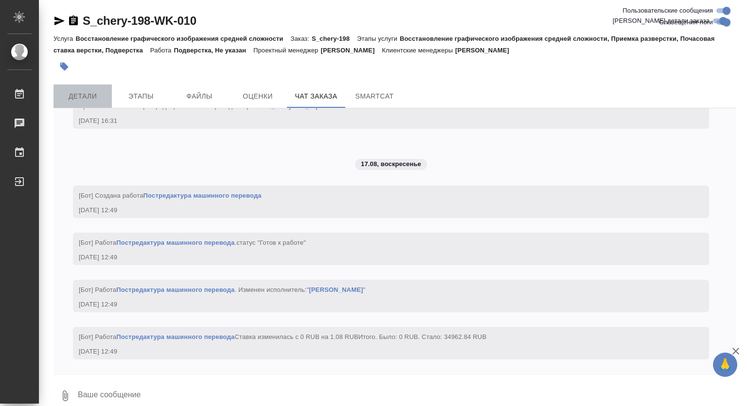
click at [82, 89] on button "Детали" at bounding box center [82, 96] width 58 height 23
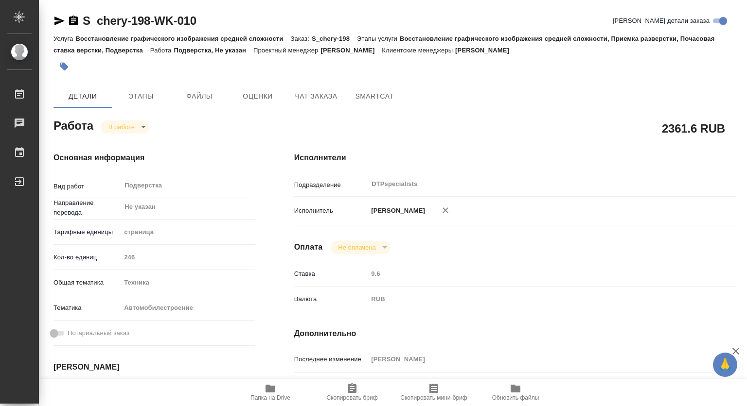
type textarea "x"
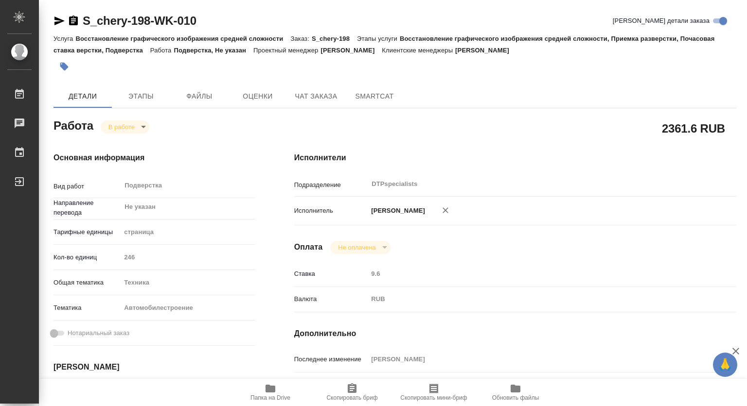
type textarea "x"
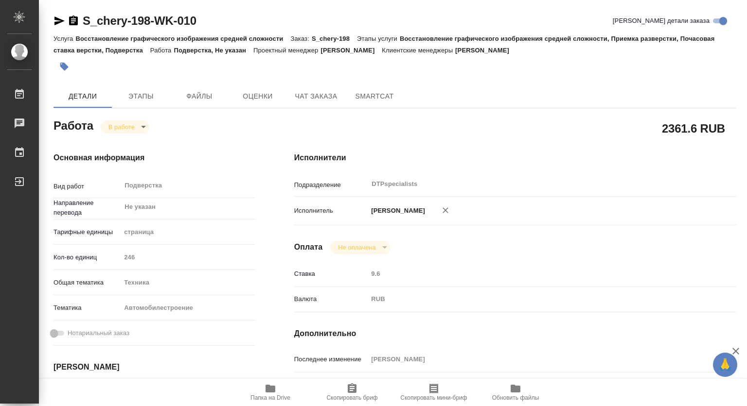
type textarea "x"
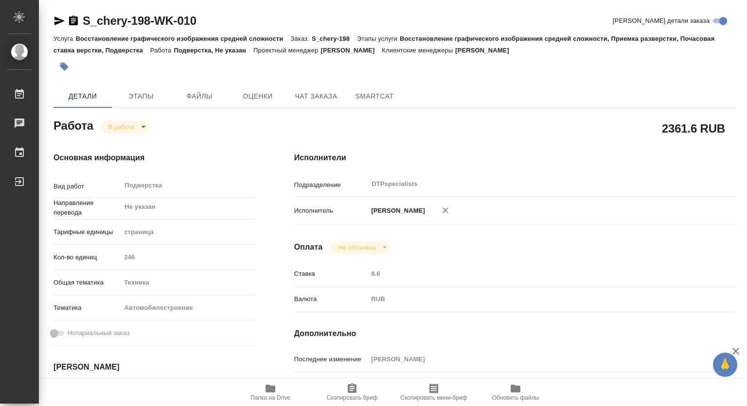
type textarea "x"
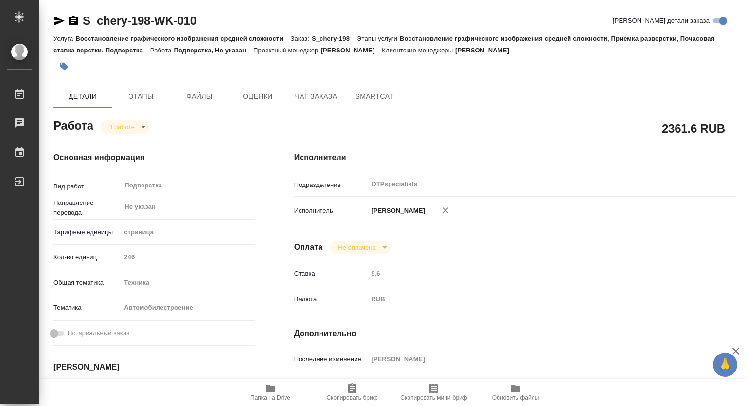
scroll to position [243, 0]
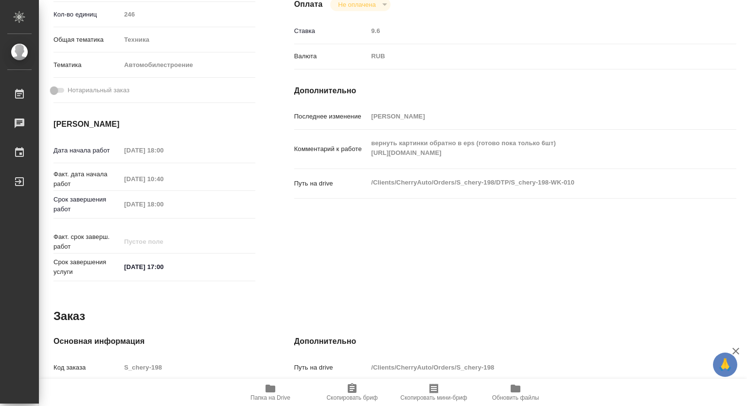
click at [367, 162] on div "вернуть картинки обратно в eps (готово пока только 6шт) https://drive.awatera.c…" at bounding box center [533, 149] width 332 height 31
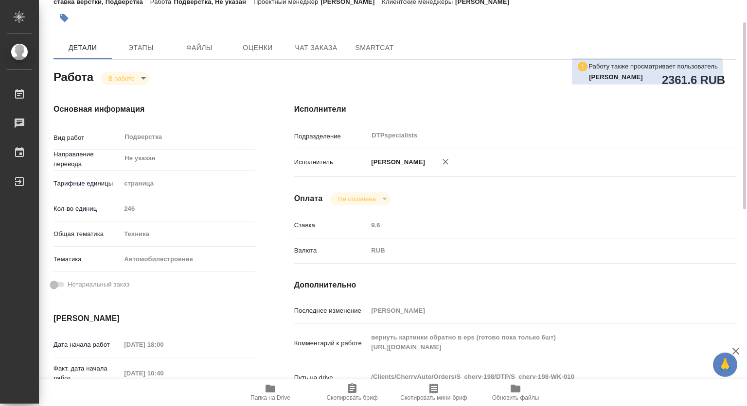
scroll to position [0, 0]
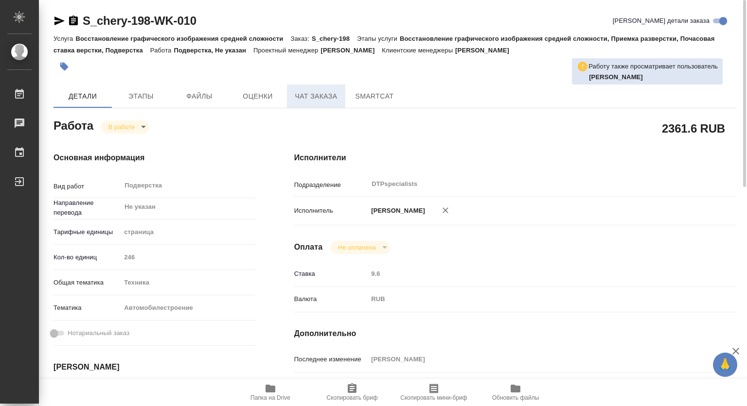
click at [306, 92] on span "Чат заказа" at bounding box center [316, 96] width 47 height 12
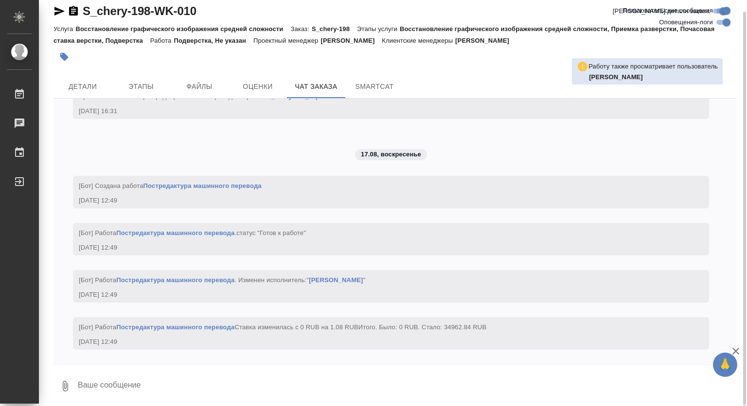
scroll to position [12, 0]
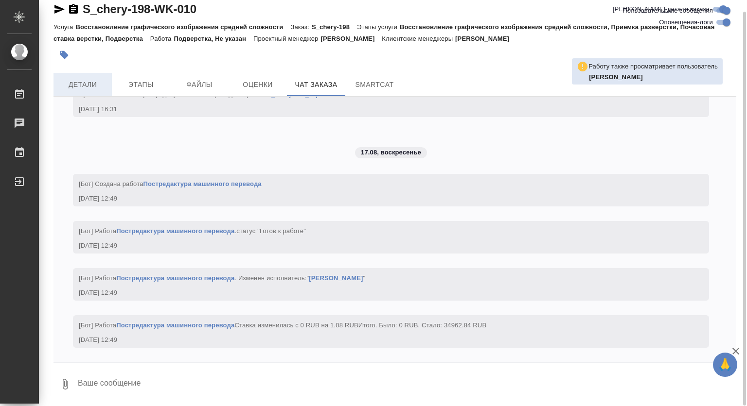
click at [70, 86] on span "Детали" at bounding box center [82, 85] width 47 height 12
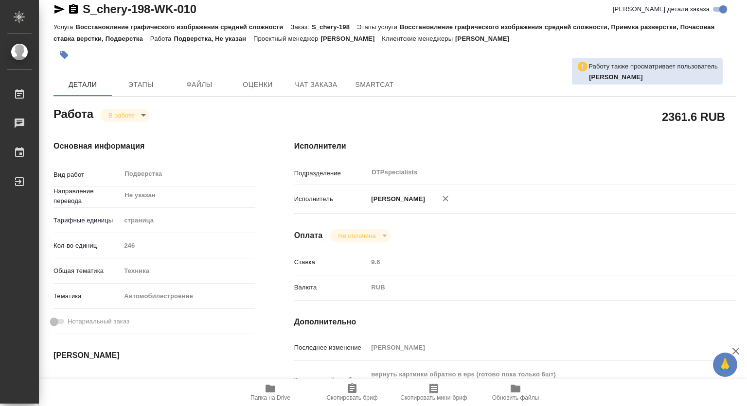
type textarea "x"
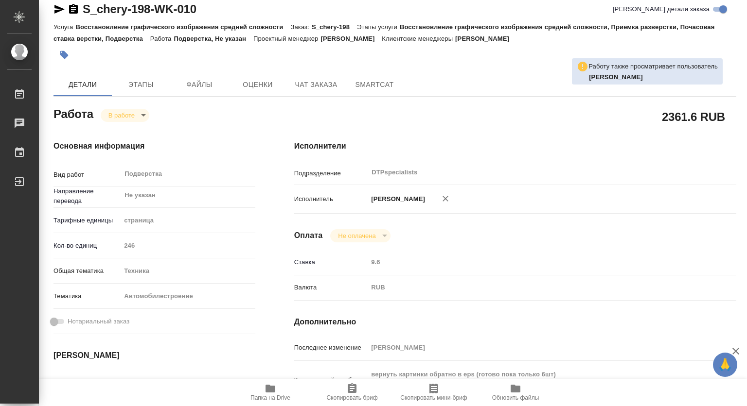
type textarea "x"
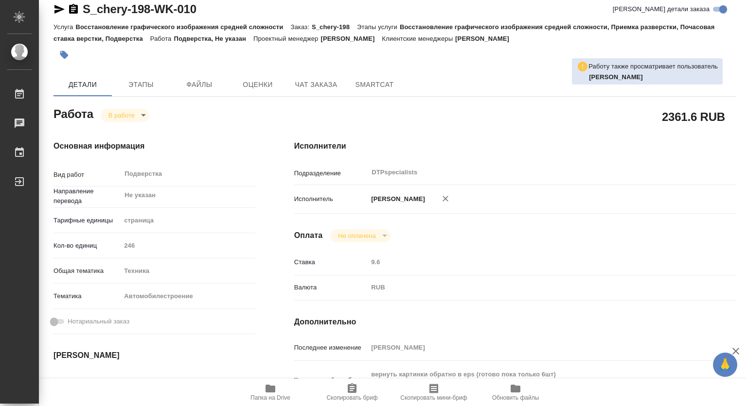
type textarea "x"
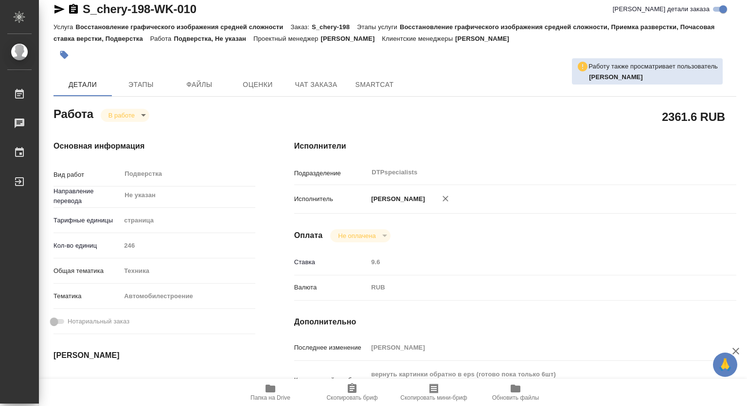
type textarea "x"
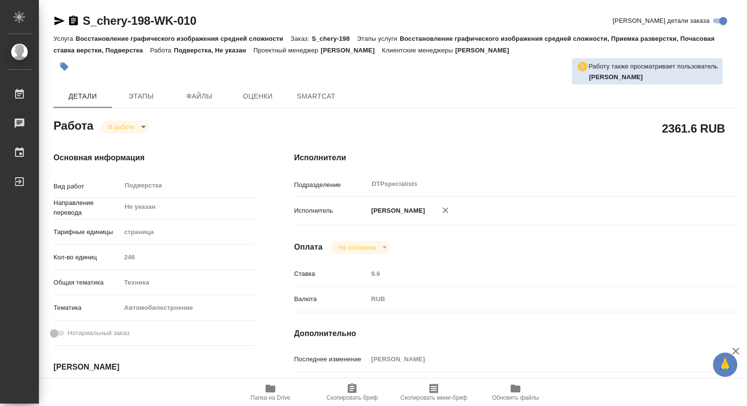
type textarea "x"
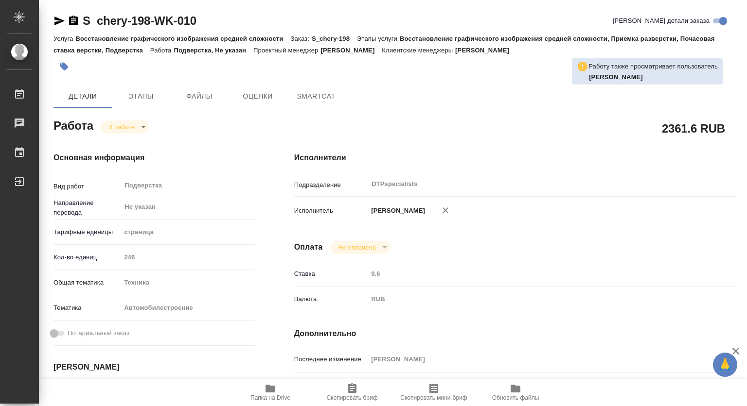
type textarea "x"
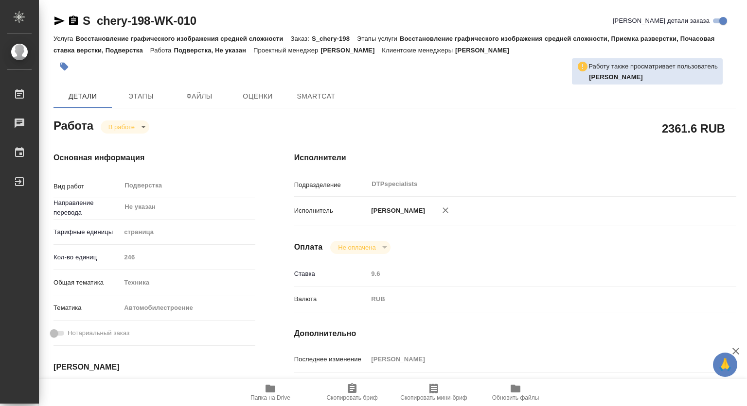
type textarea "x"
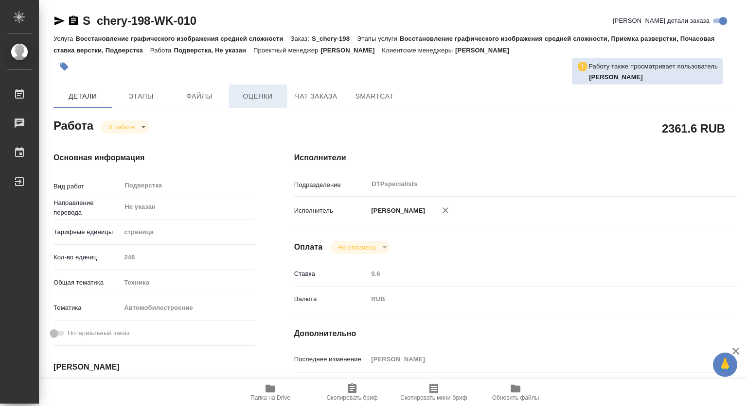
type textarea "x"
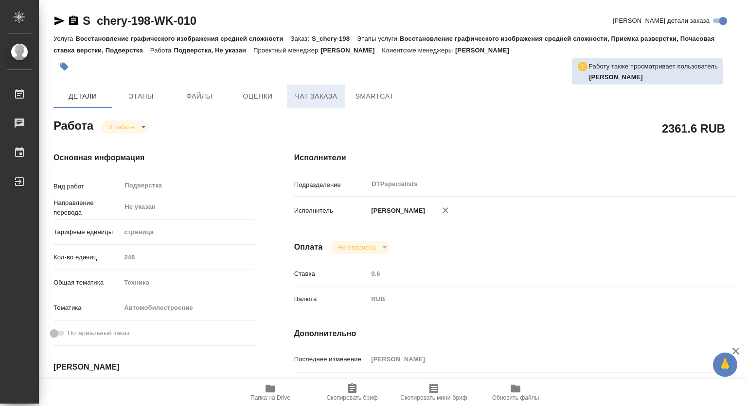
click at [330, 89] on button "Чат заказа" at bounding box center [316, 96] width 58 height 23
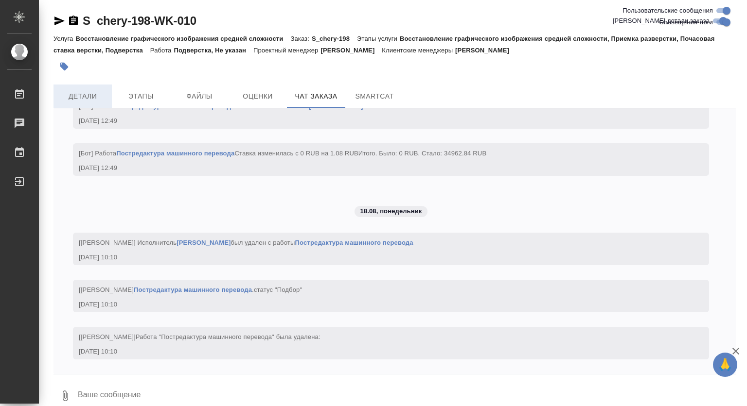
scroll to position [12956, 0]
click at [96, 94] on span "Детали" at bounding box center [82, 96] width 47 height 12
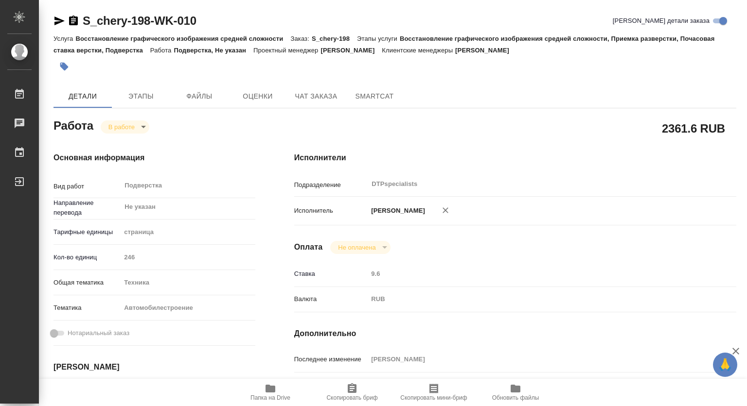
type textarea "x"
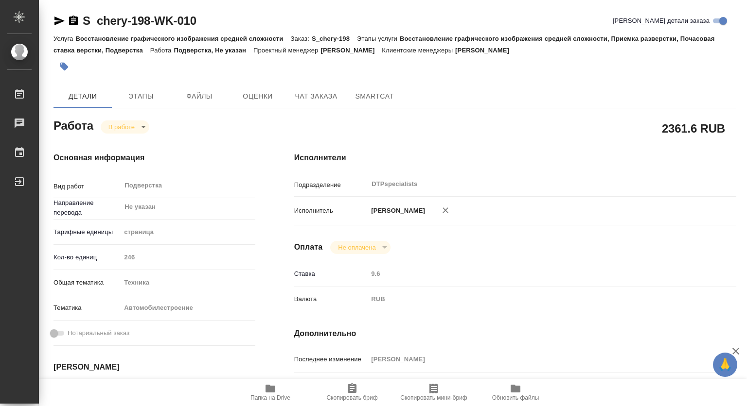
type textarea "x"
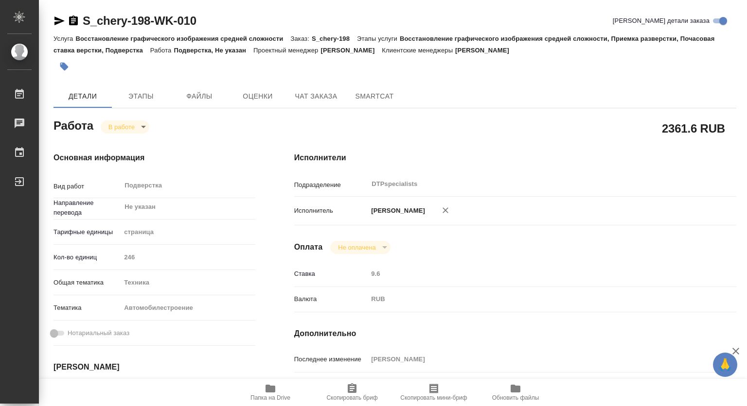
type textarea "x"
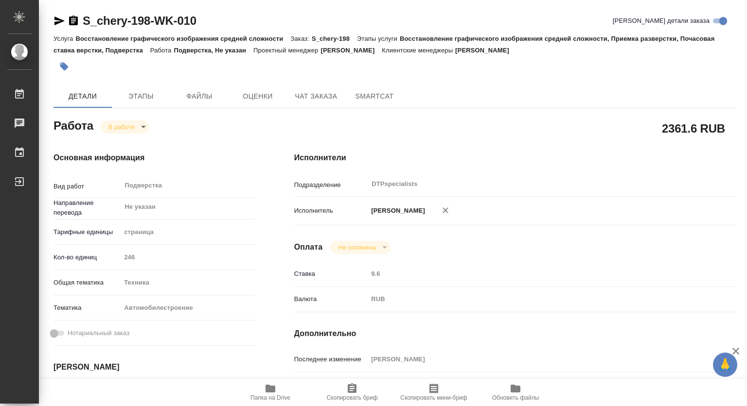
type textarea "x"
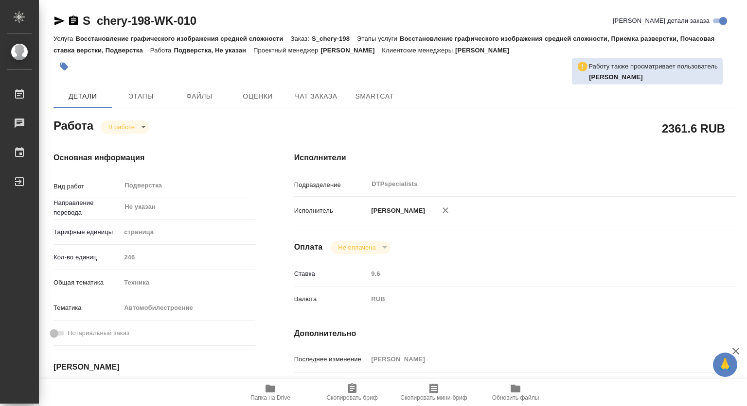
scroll to position [146, 0]
type textarea "x"
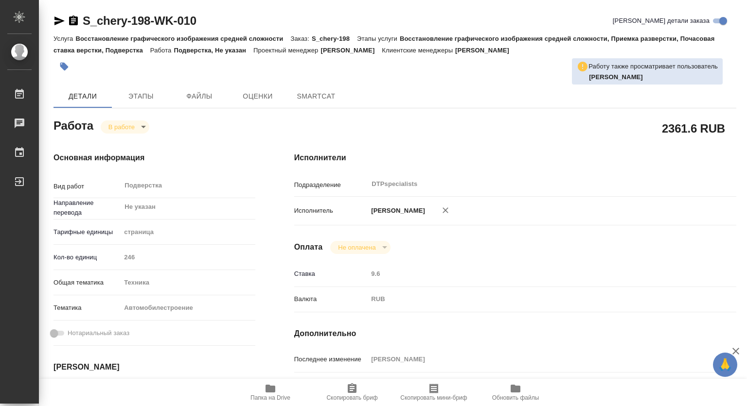
type textarea "x"
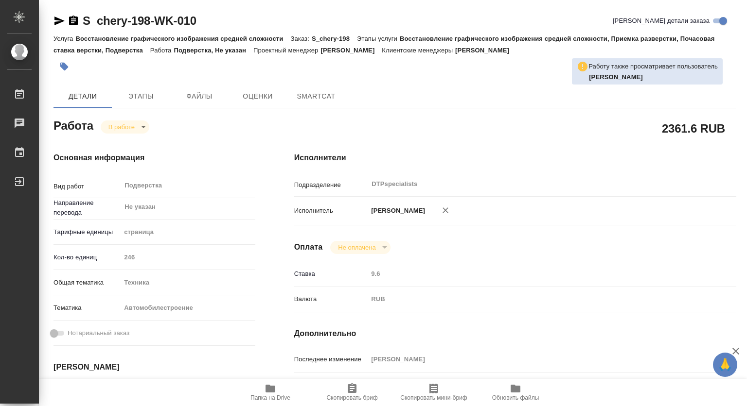
type textarea "x"
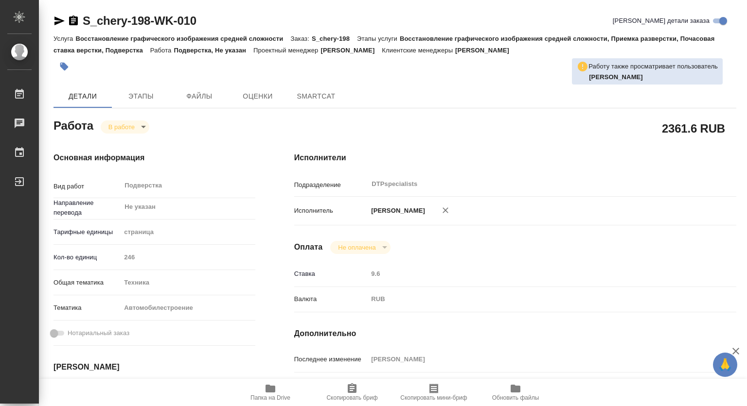
type textarea "x"
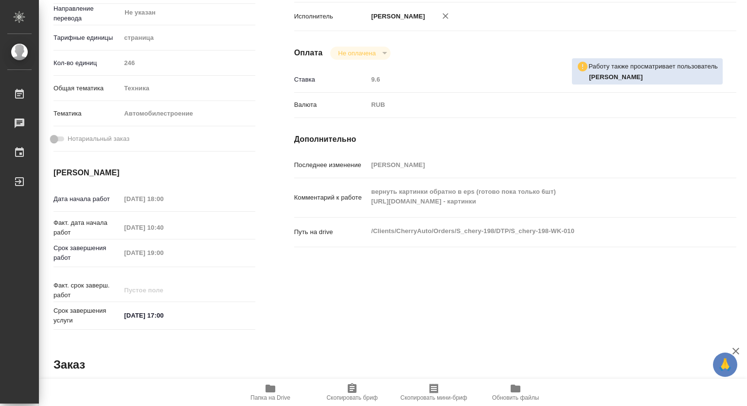
type textarea "x"
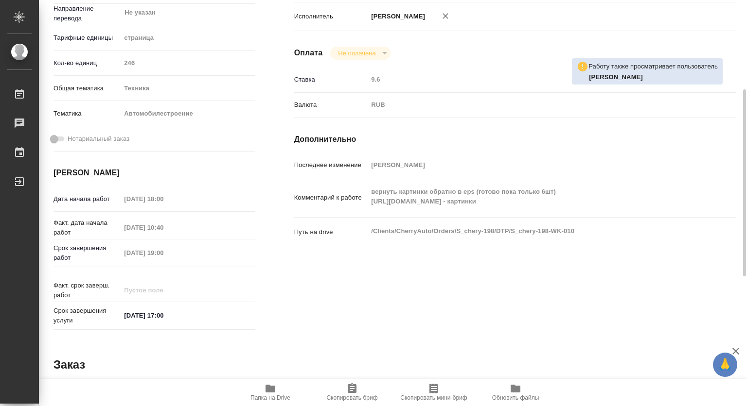
type textarea "x"
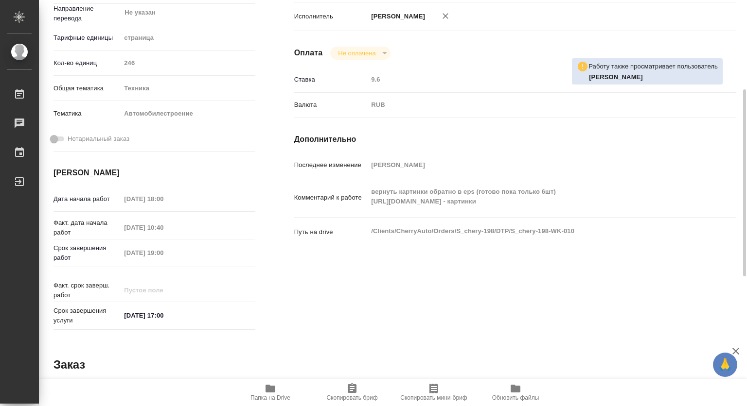
type textarea "x"
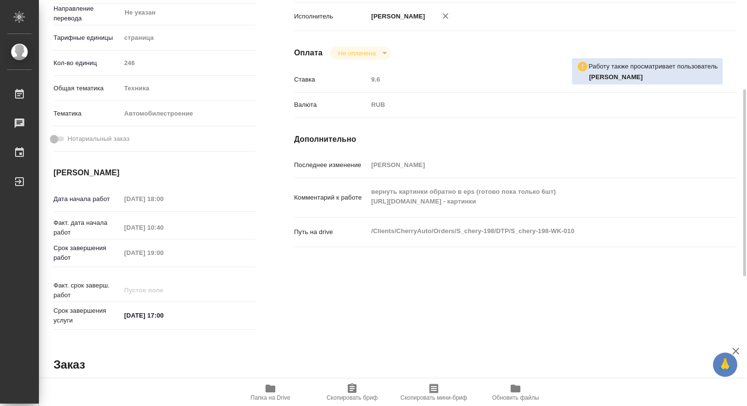
click at [507, 214] on div "Комментарий к работе вернуть картинки обратно в eps (готово пока только 6шт) [U…" at bounding box center [515, 201] width 442 height 39
type textarea "x"
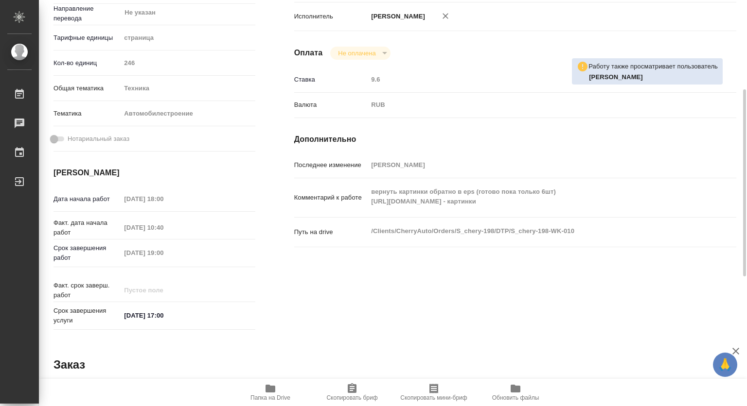
type textarea "x"
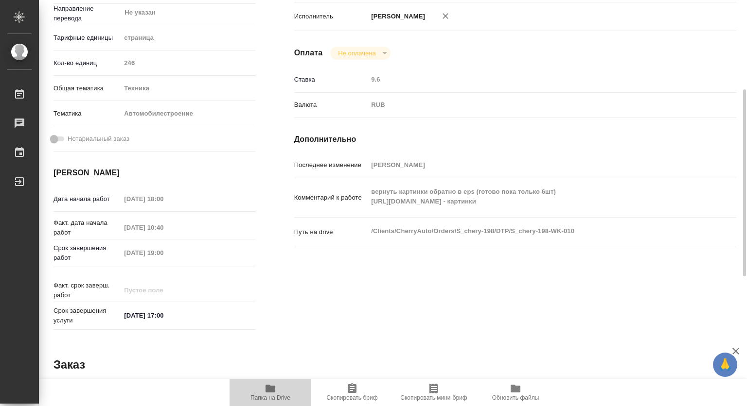
click at [282, 383] on span "Папка на Drive" at bounding box center [270, 392] width 70 height 18
drag, startPoint x: 381, startPoint y: 344, endPoint x: 380, endPoint y: 353, distance: 9.3
click at [381, 344] on div "Работа В работе inProgress 2361.6 RUB Основная информация Вид работ Подверстка …" at bounding box center [394, 297] width 682 height 751
